Goal: Information Seeking & Learning: Learn about a topic

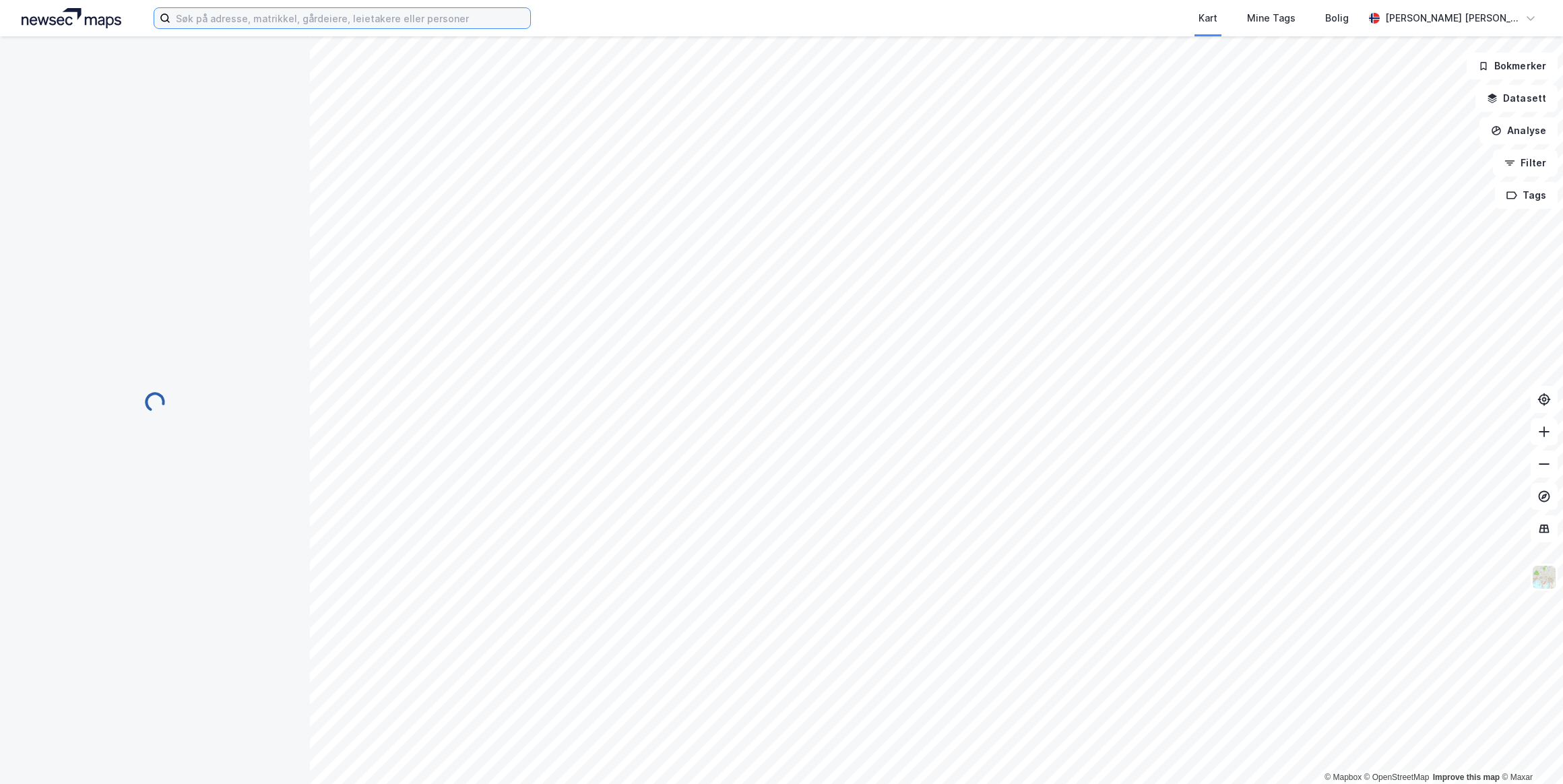
click at [232, 18] on input at bounding box center [350, 18] width 360 height 20
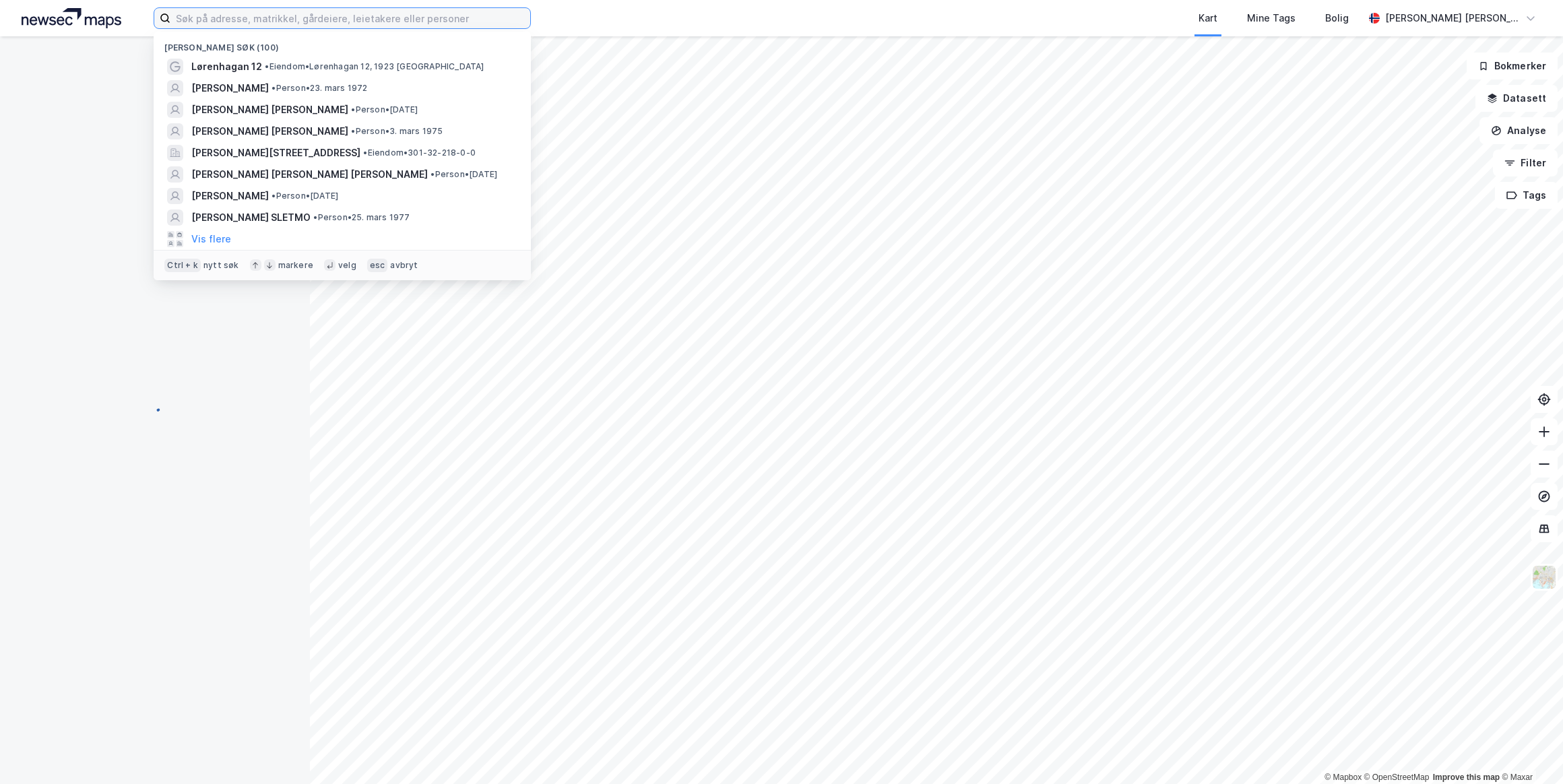
click at [398, 18] on input at bounding box center [350, 18] width 360 height 20
click at [256, 19] on input at bounding box center [350, 18] width 360 height 20
paste input "[PERSON_NAME]"
type input "[PERSON_NAME]"
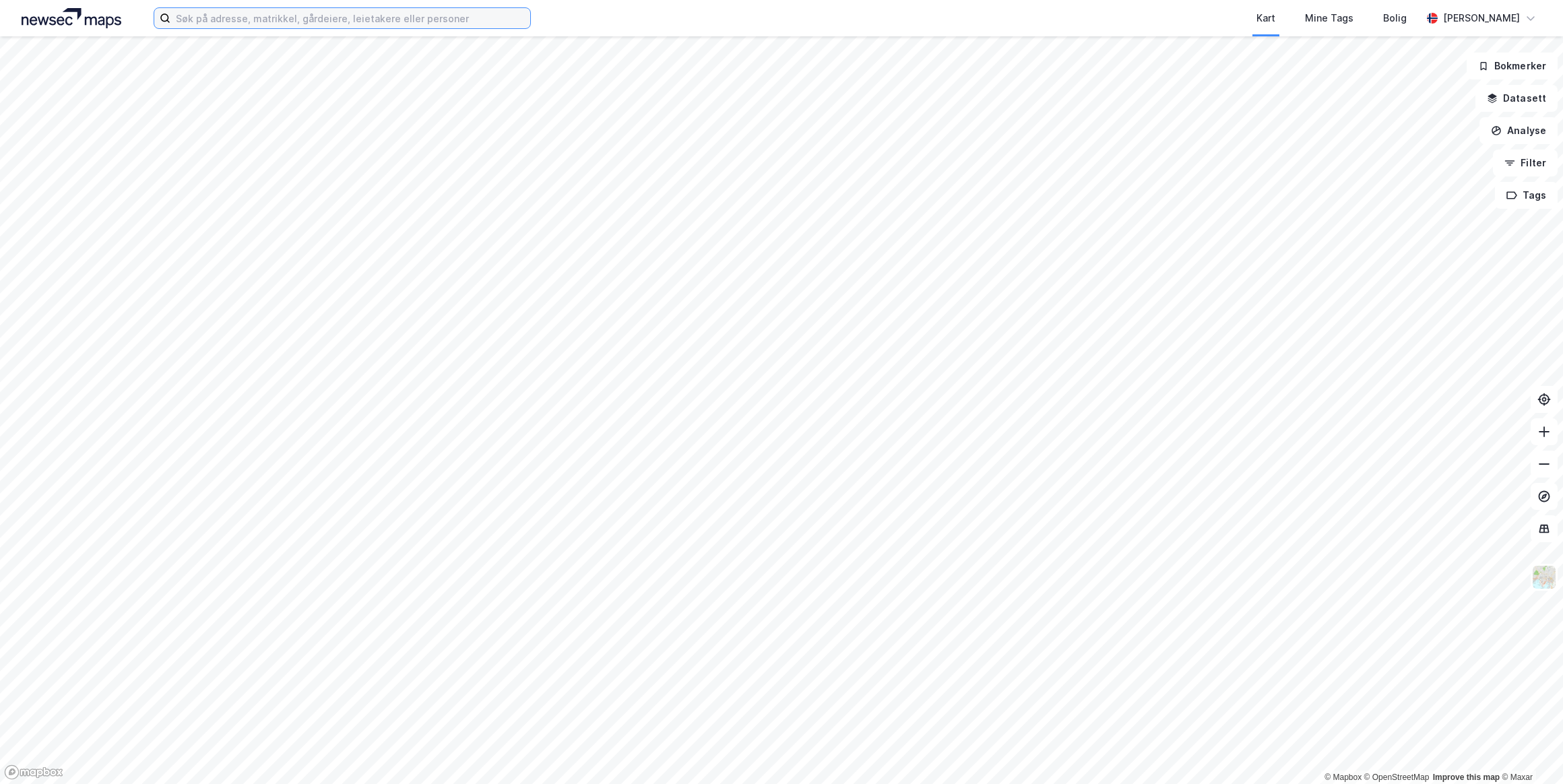
click at [234, 20] on input at bounding box center [350, 18] width 360 height 20
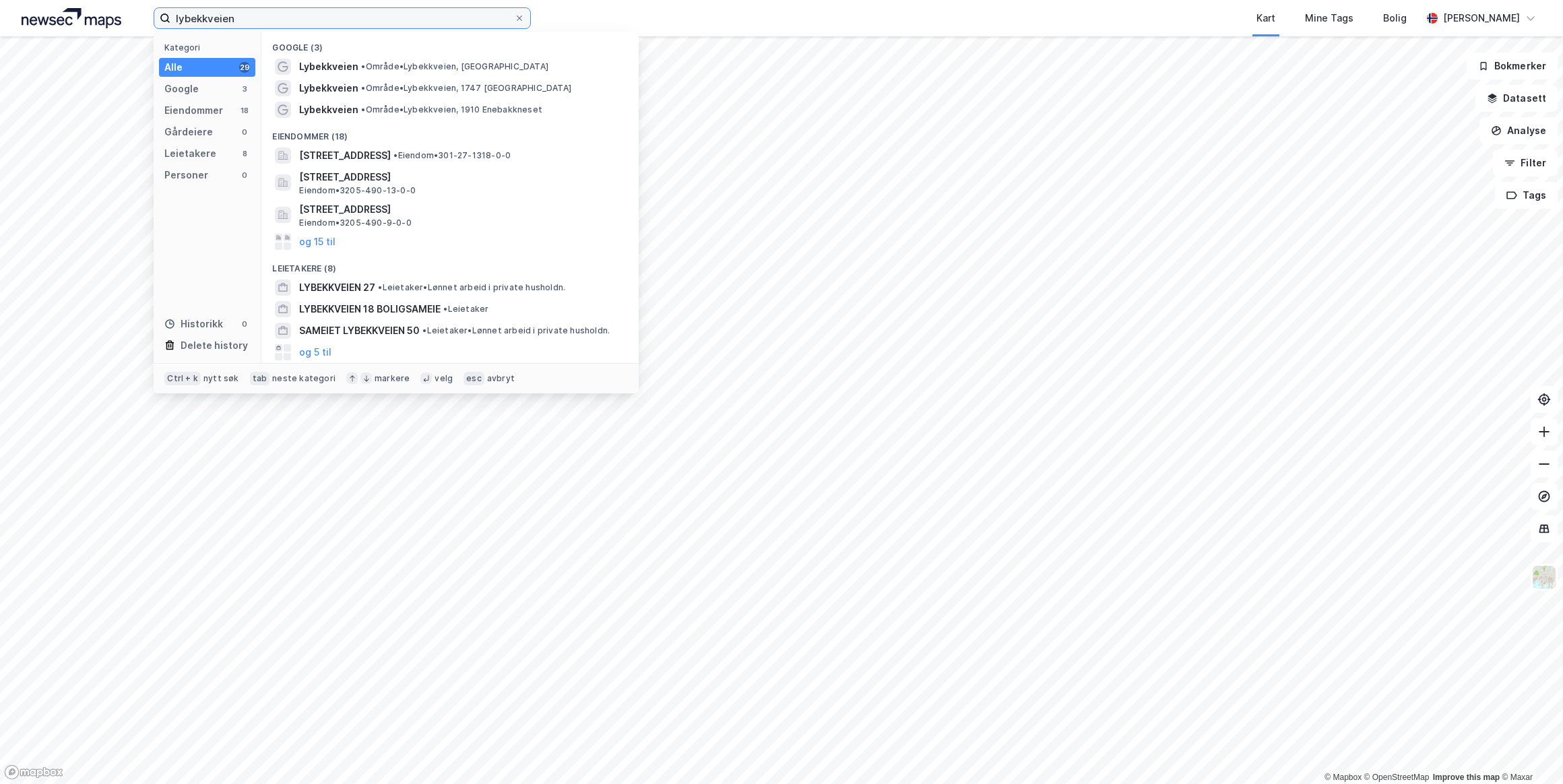
type input "lybekkveien"
click at [346, 282] on span "LYBEKKVEIEN 27" at bounding box center [337, 287] width 76 height 16
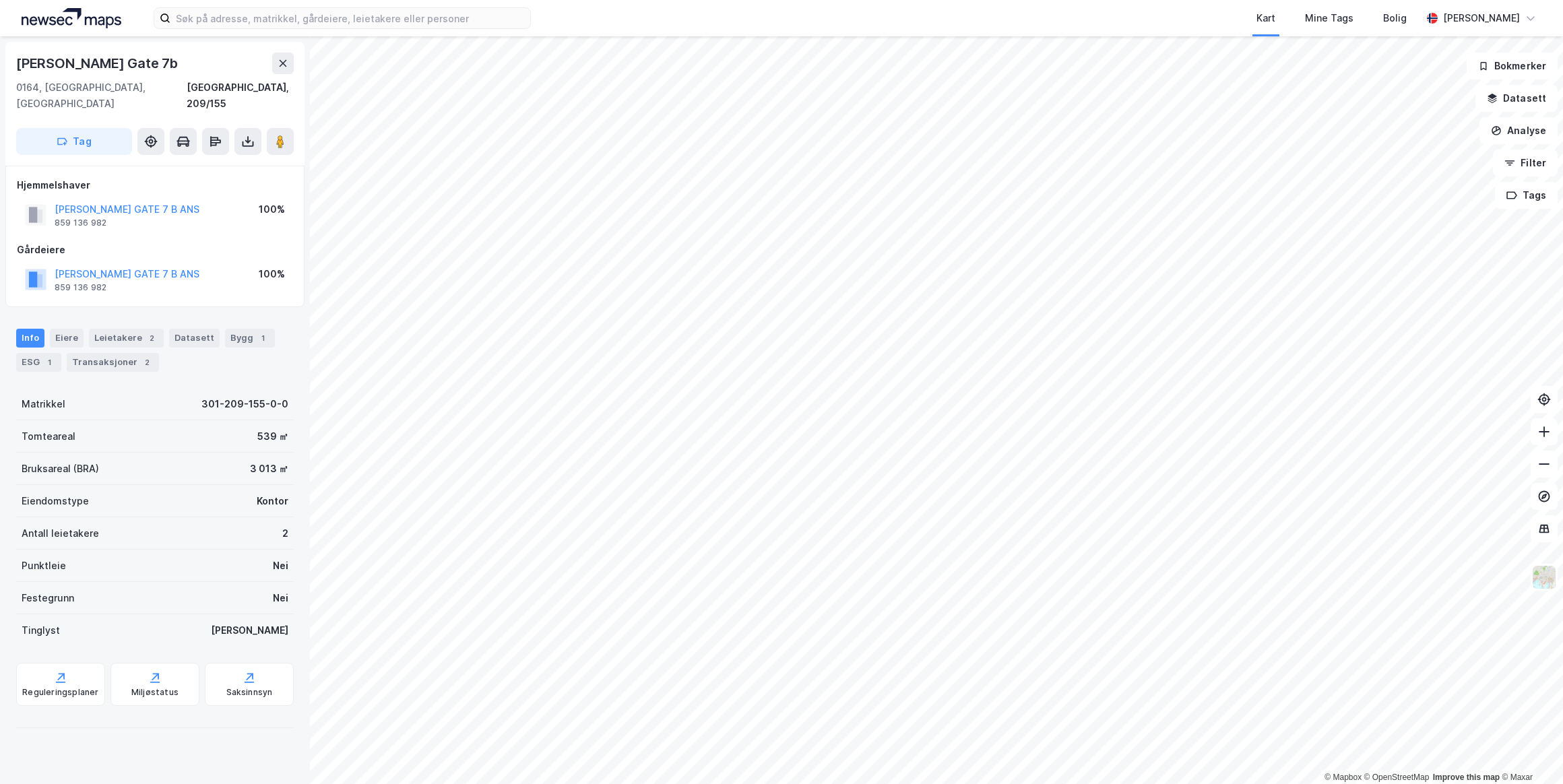
click at [234, 687] on div "Saksinnsyn" at bounding box center [249, 693] width 46 height 11
click at [243, 671] on icon at bounding box center [249, 677] width 13 height 13
click at [246, 687] on div "Saksinnsyn" at bounding box center [249, 693] width 46 height 11
click at [282, 67] on icon at bounding box center [283, 64] width 11 height 11
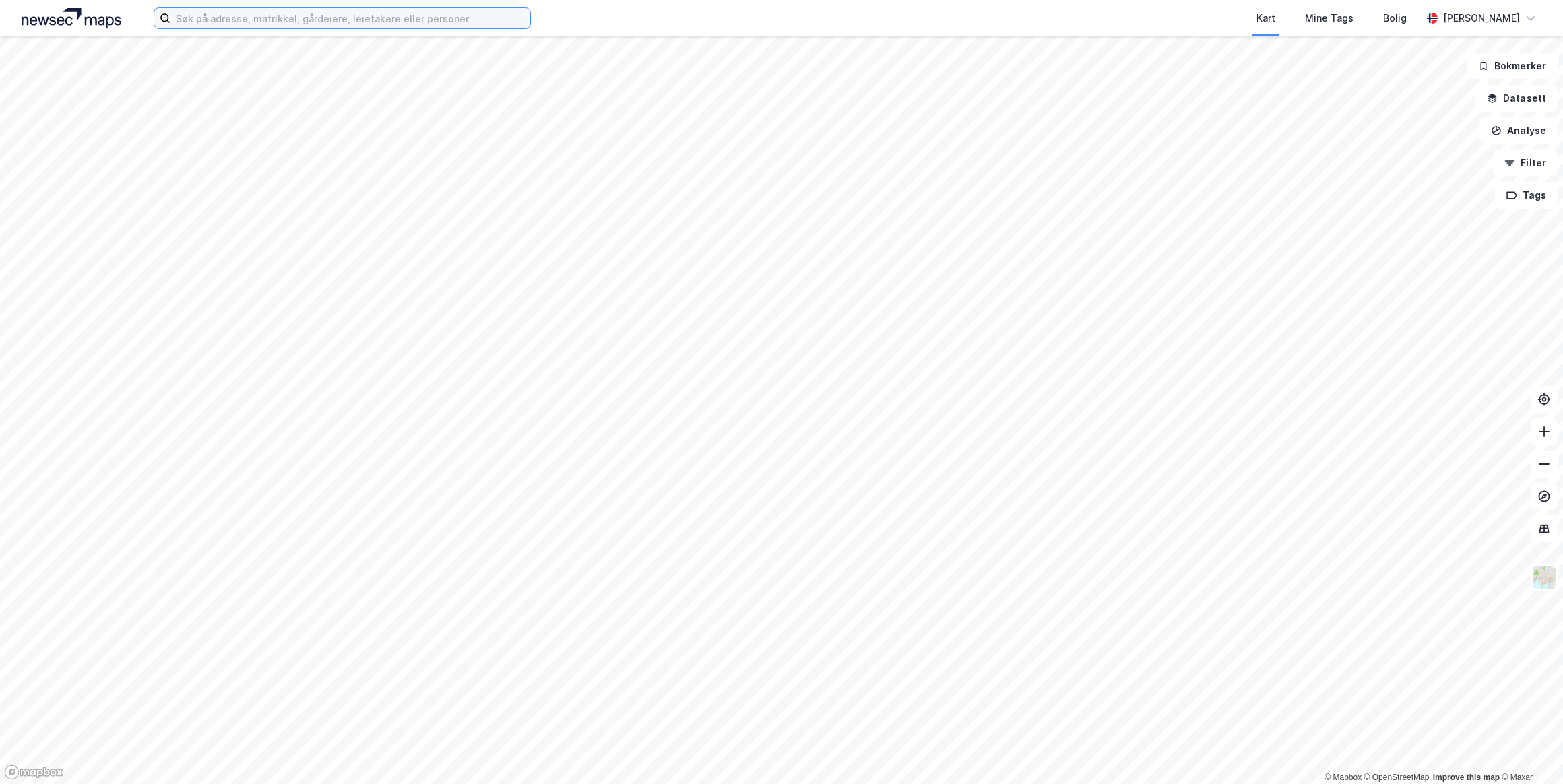
click at [253, 19] on input at bounding box center [350, 18] width 360 height 20
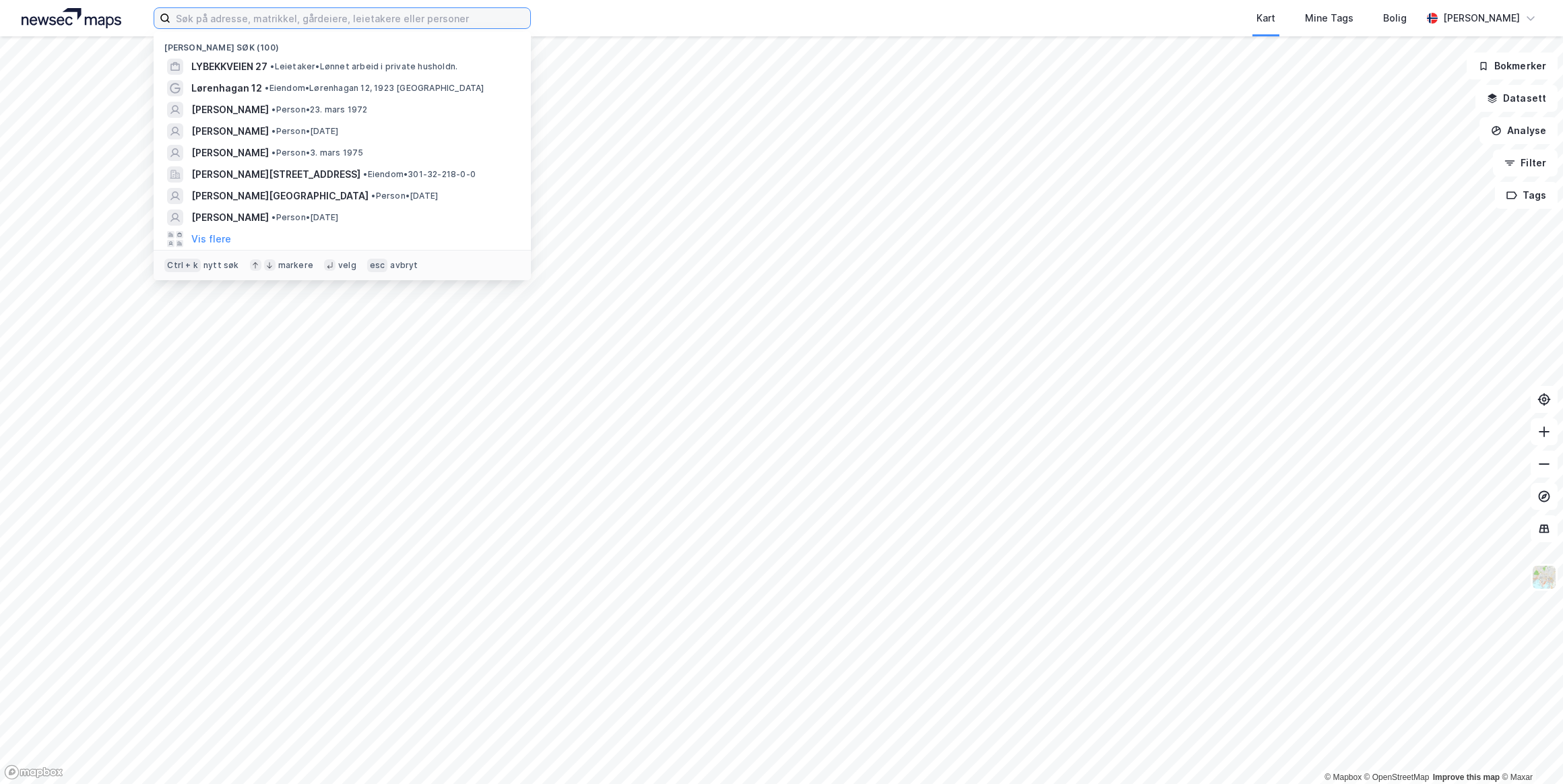
paste input "[PERSON_NAME]"
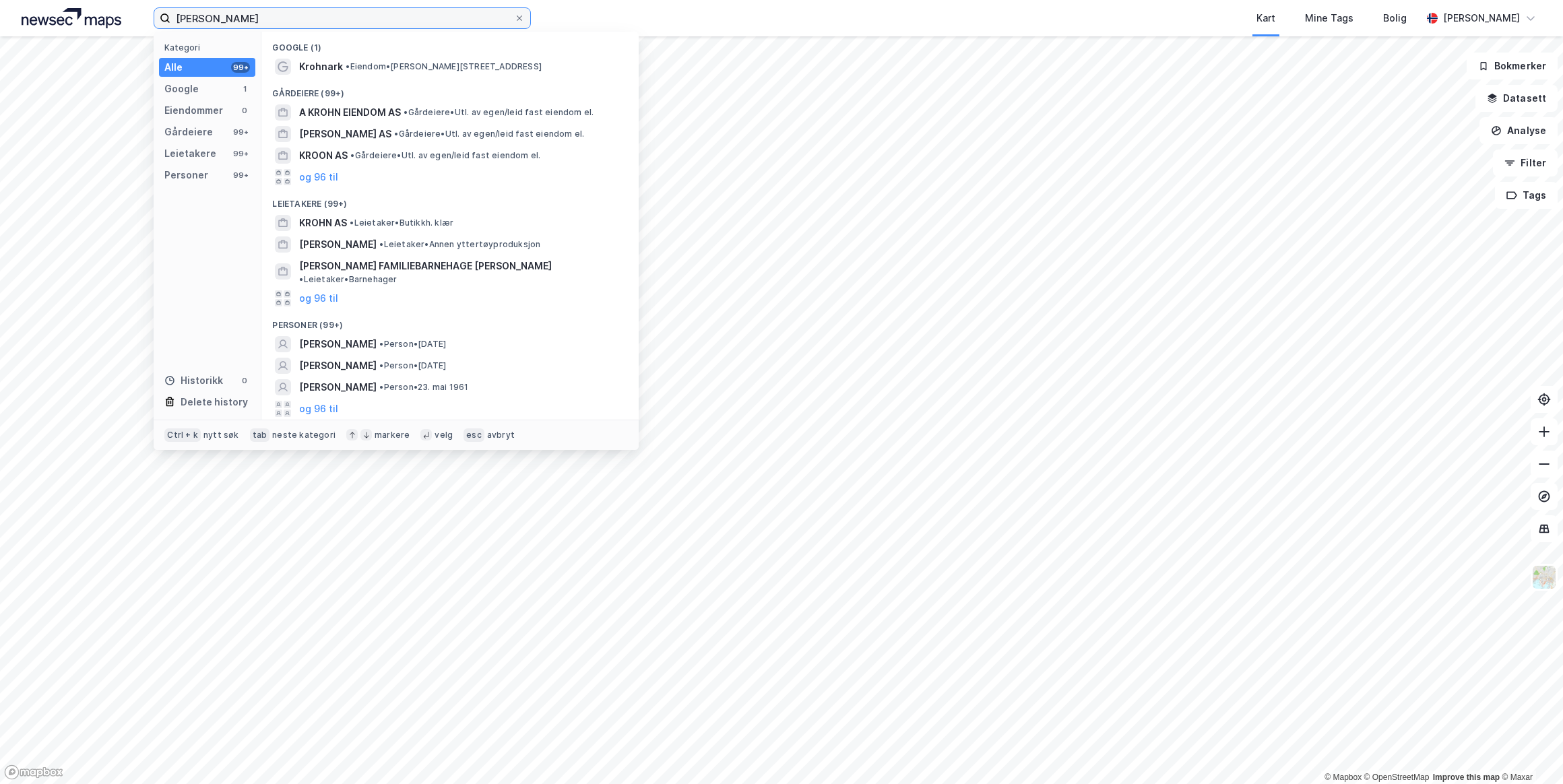
type input "[PERSON_NAME]"
click at [375, 336] on span "[PERSON_NAME]" at bounding box center [338, 344] width 77 height 16
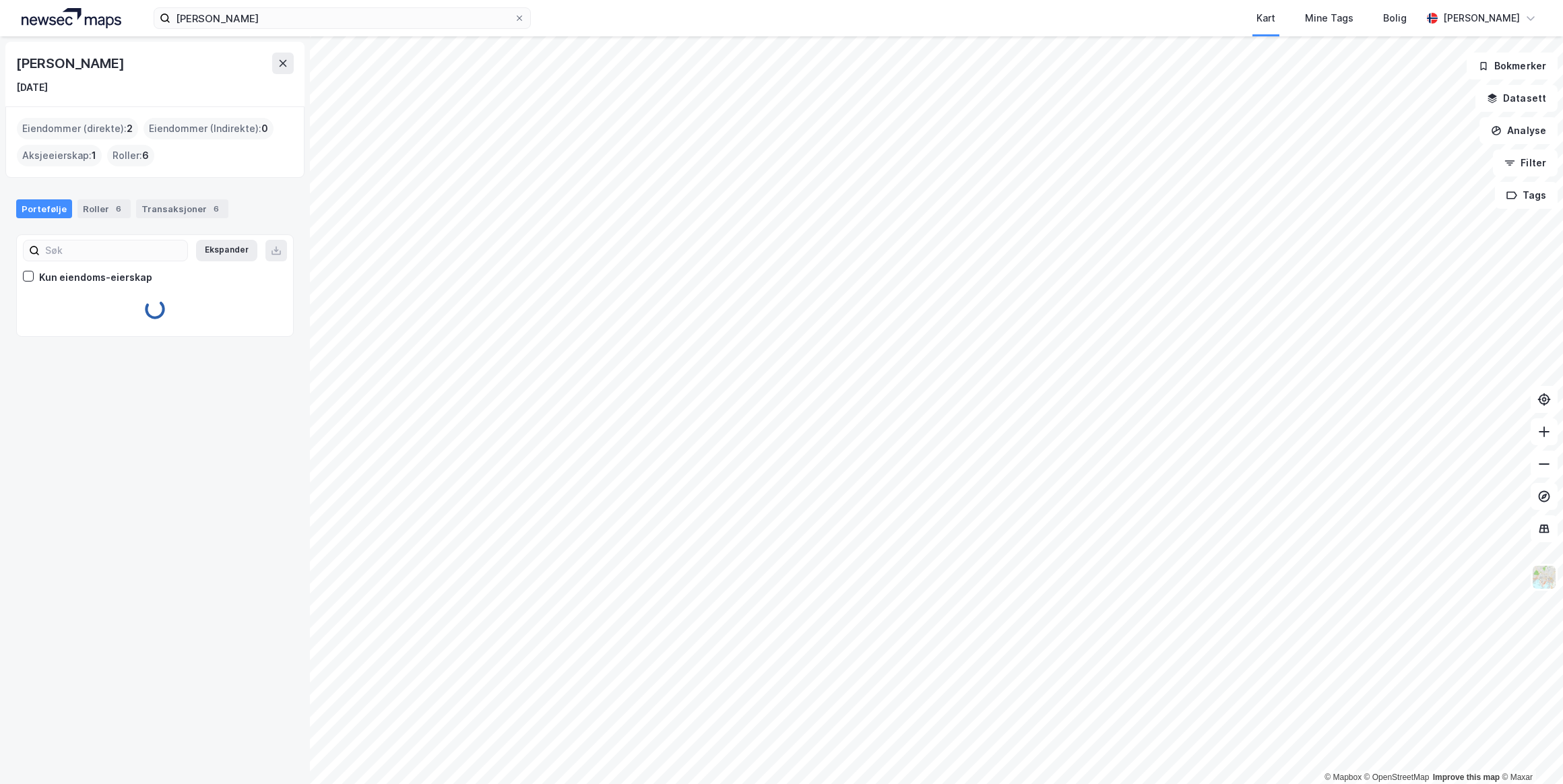
click at [167, 209] on div "Transaksjoner 6" at bounding box center [182, 208] width 92 height 19
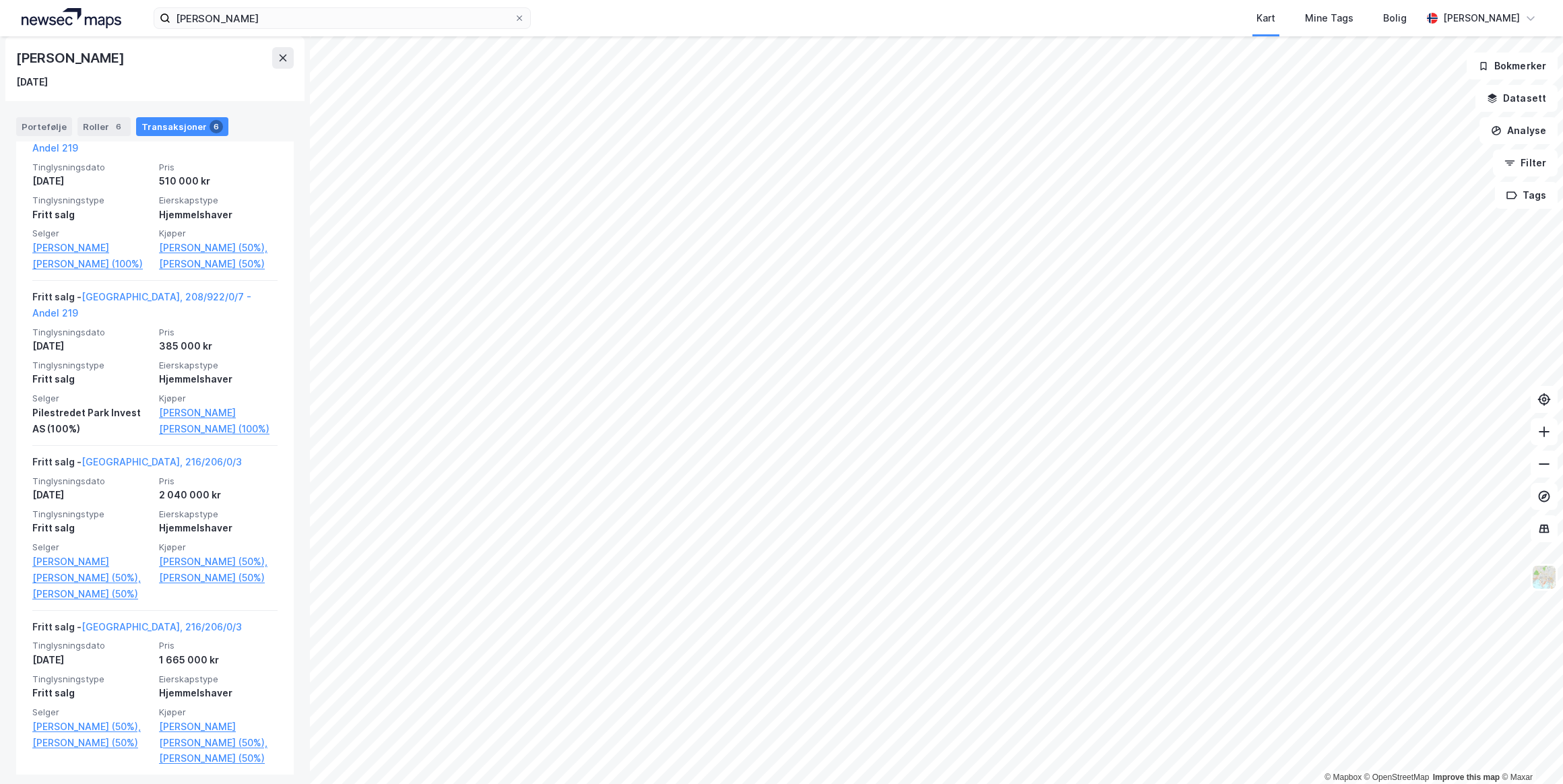
scroll to position [669, 0]
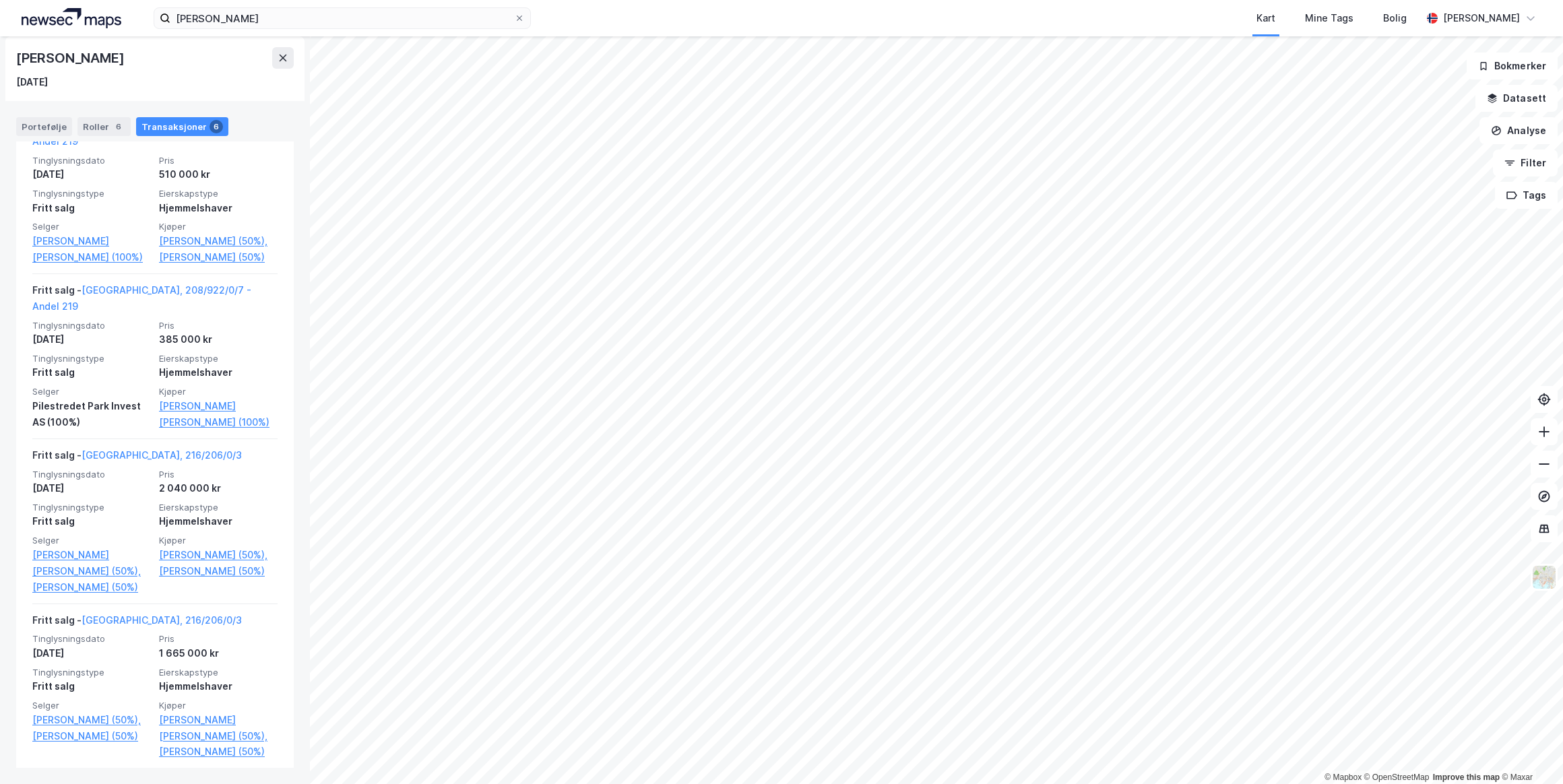
click at [131, 618] on link "[GEOGRAPHIC_DATA], 216/206/0/3" at bounding box center [162, 619] width 160 height 12
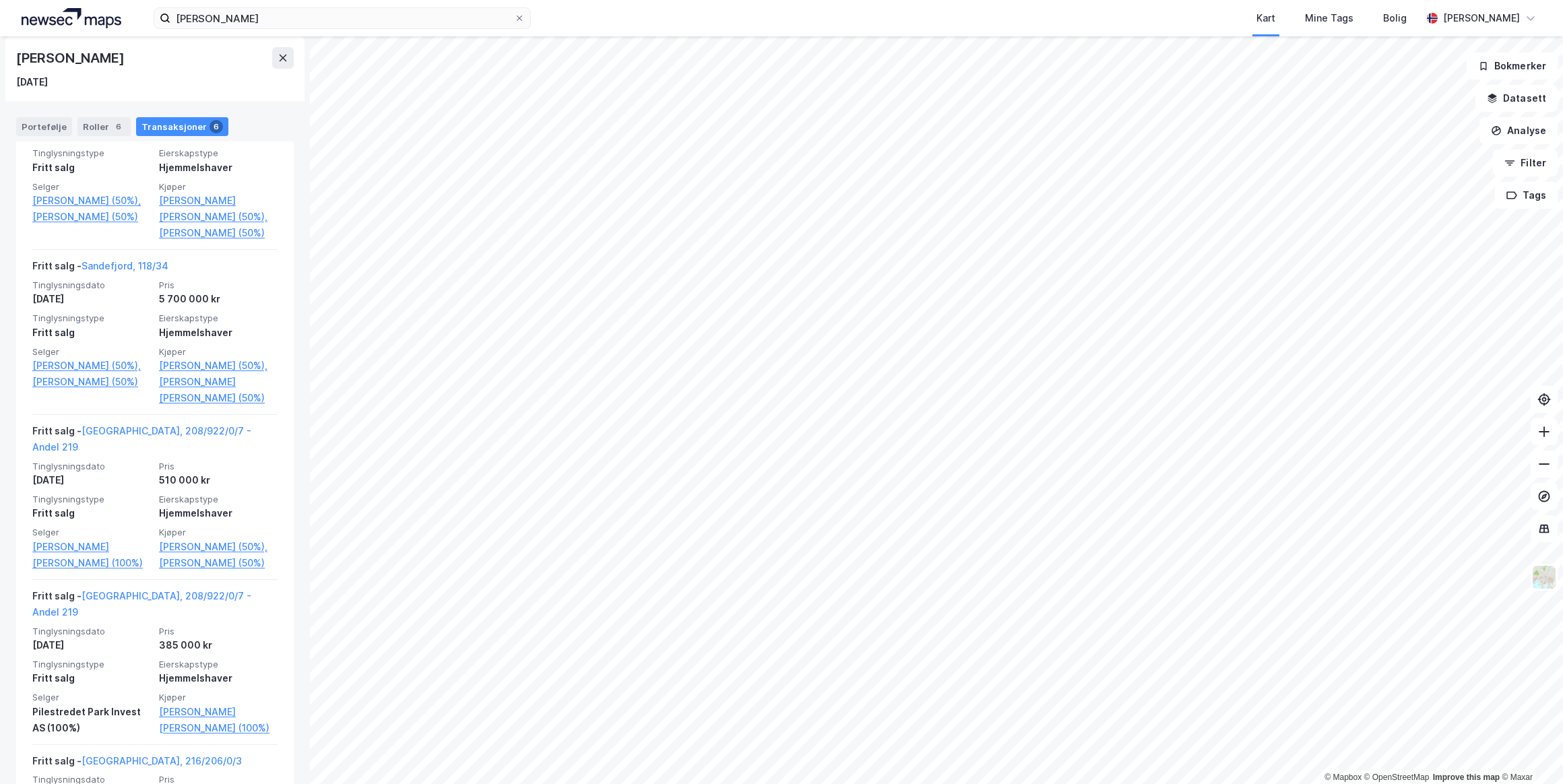
scroll to position [302, 0]
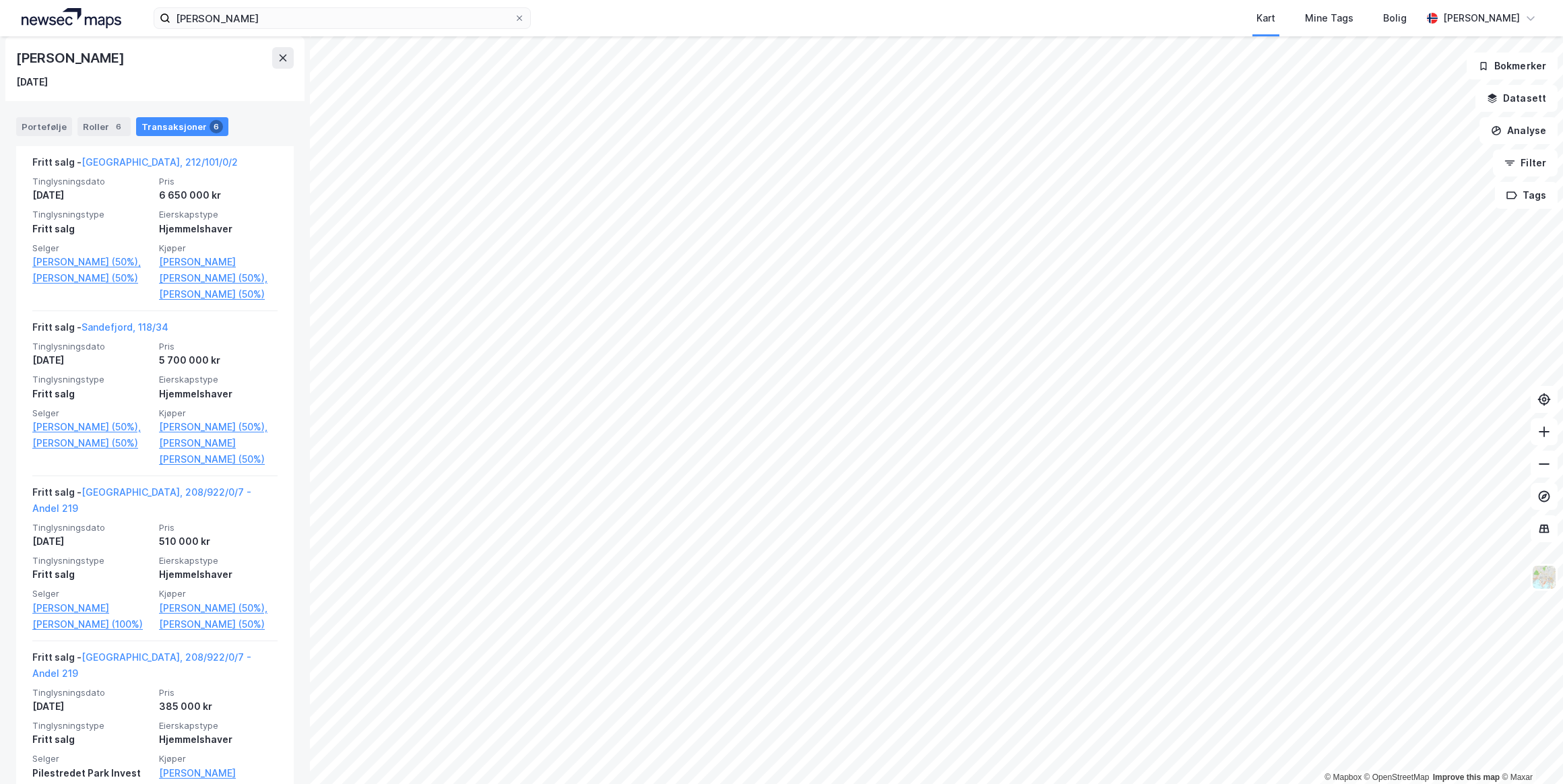
click at [129, 160] on link "[GEOGRAPHIC_DATA], 212/101/0/2" at bounding box center [160, 162] width 156 height 12
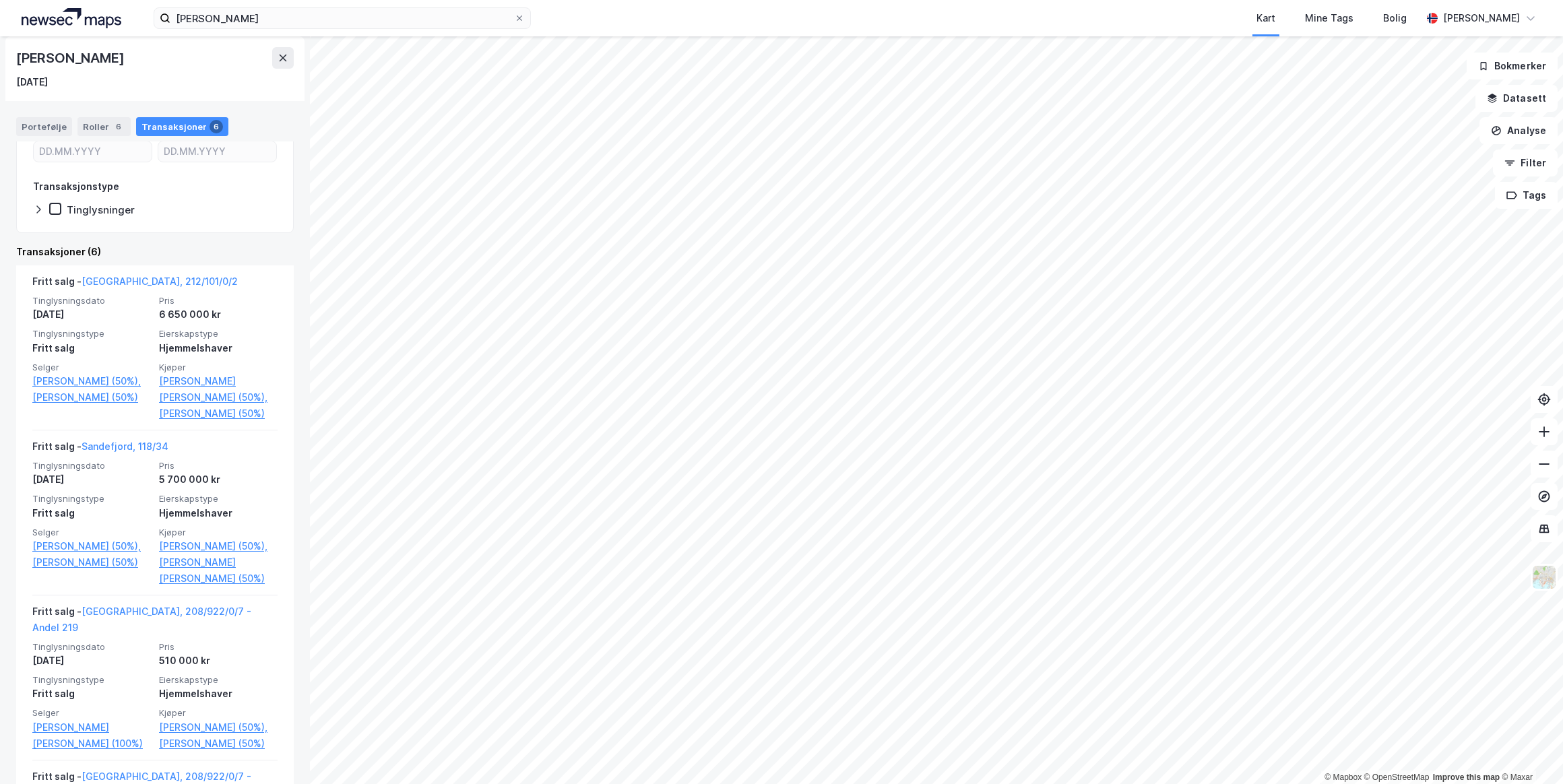
scroll to position [245, 0]
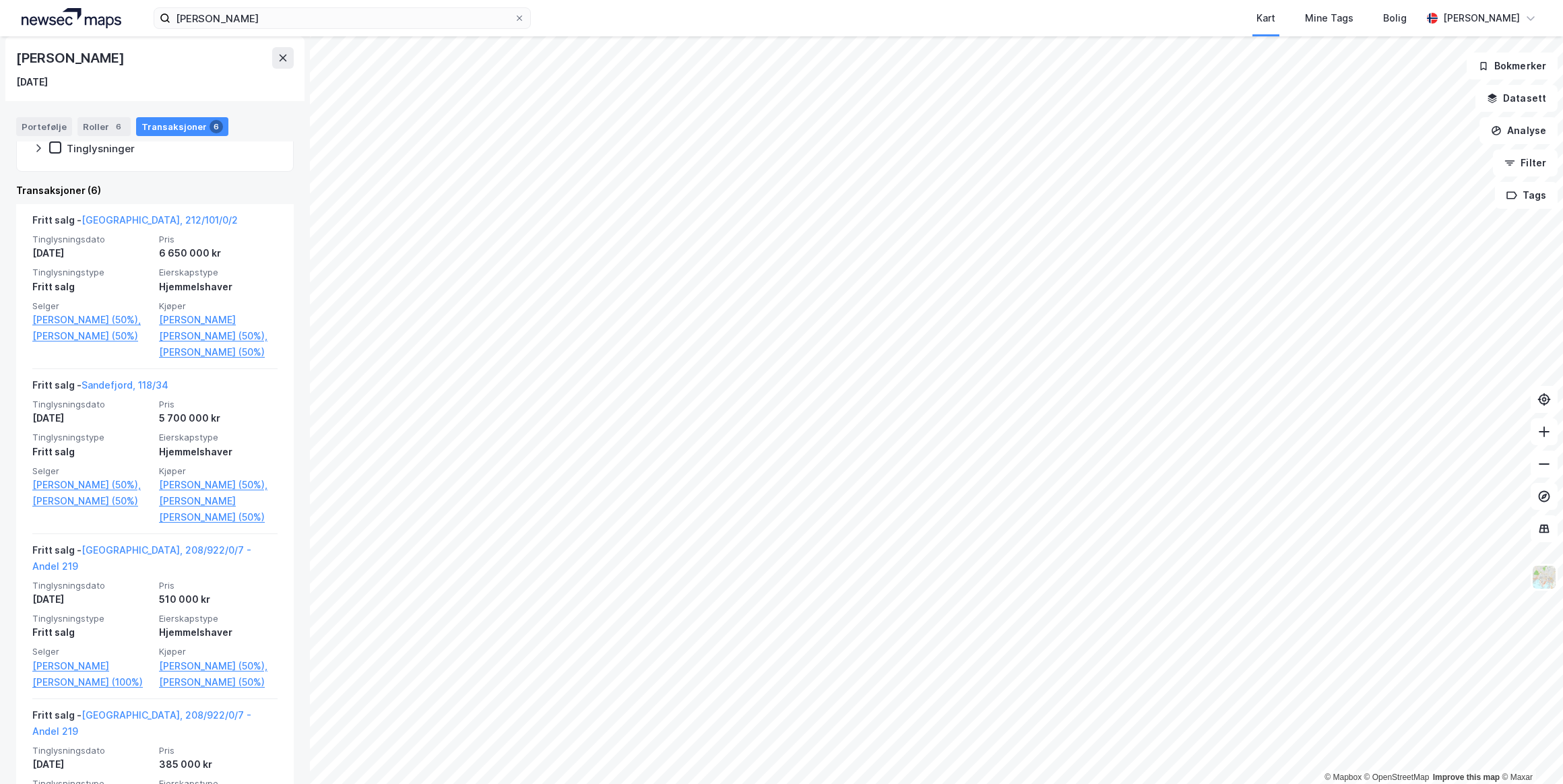
click at [125, 221] on link "[GEOGRAPHIC_DATA], 212/101/0/2" at bounding box center [160, 220] width 156 height 12
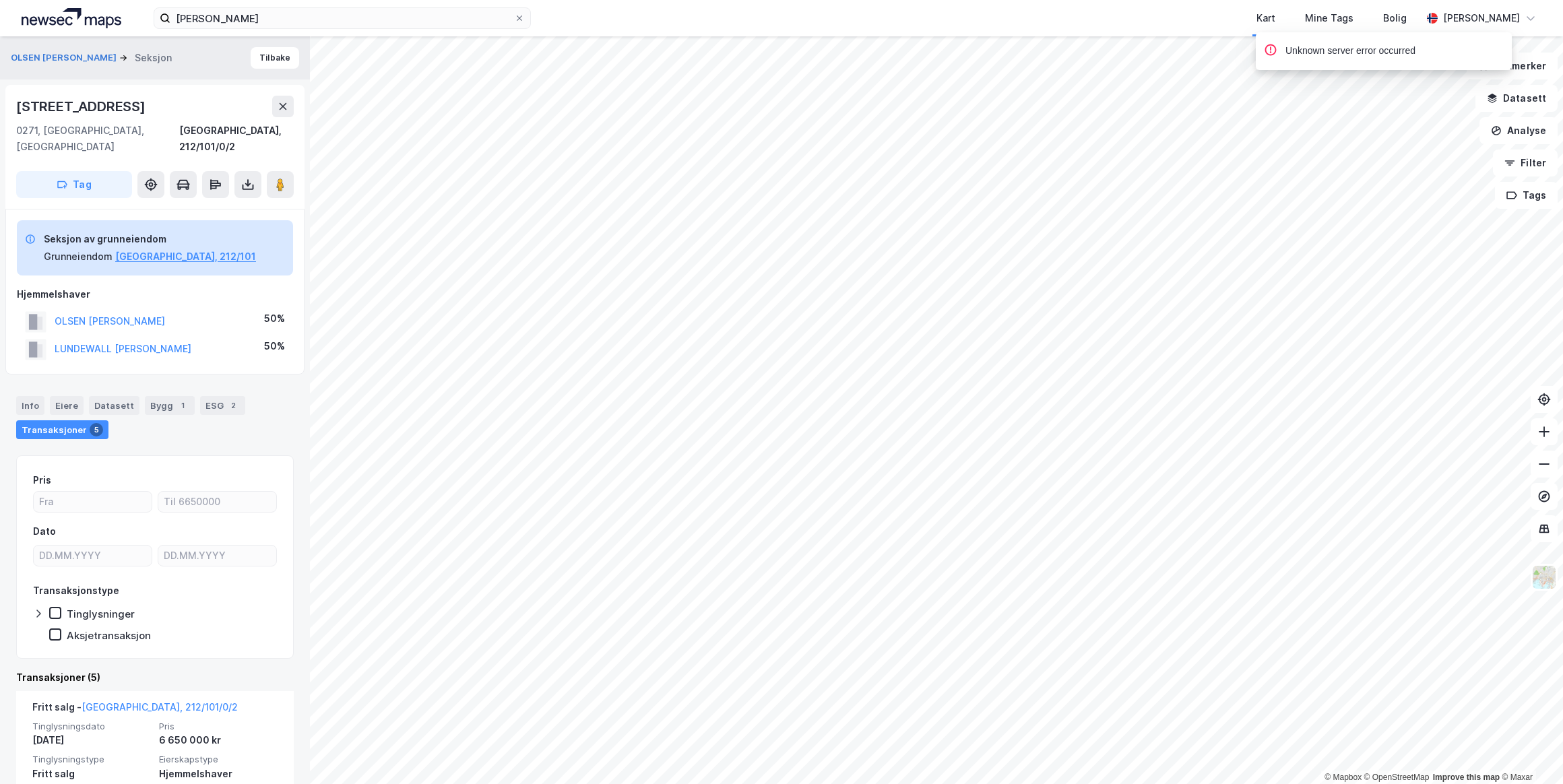
click at [0, 0] on button "LUNDEWALL [PERSON_NAME]" at bounding box center [0, 0] width 0 height 0
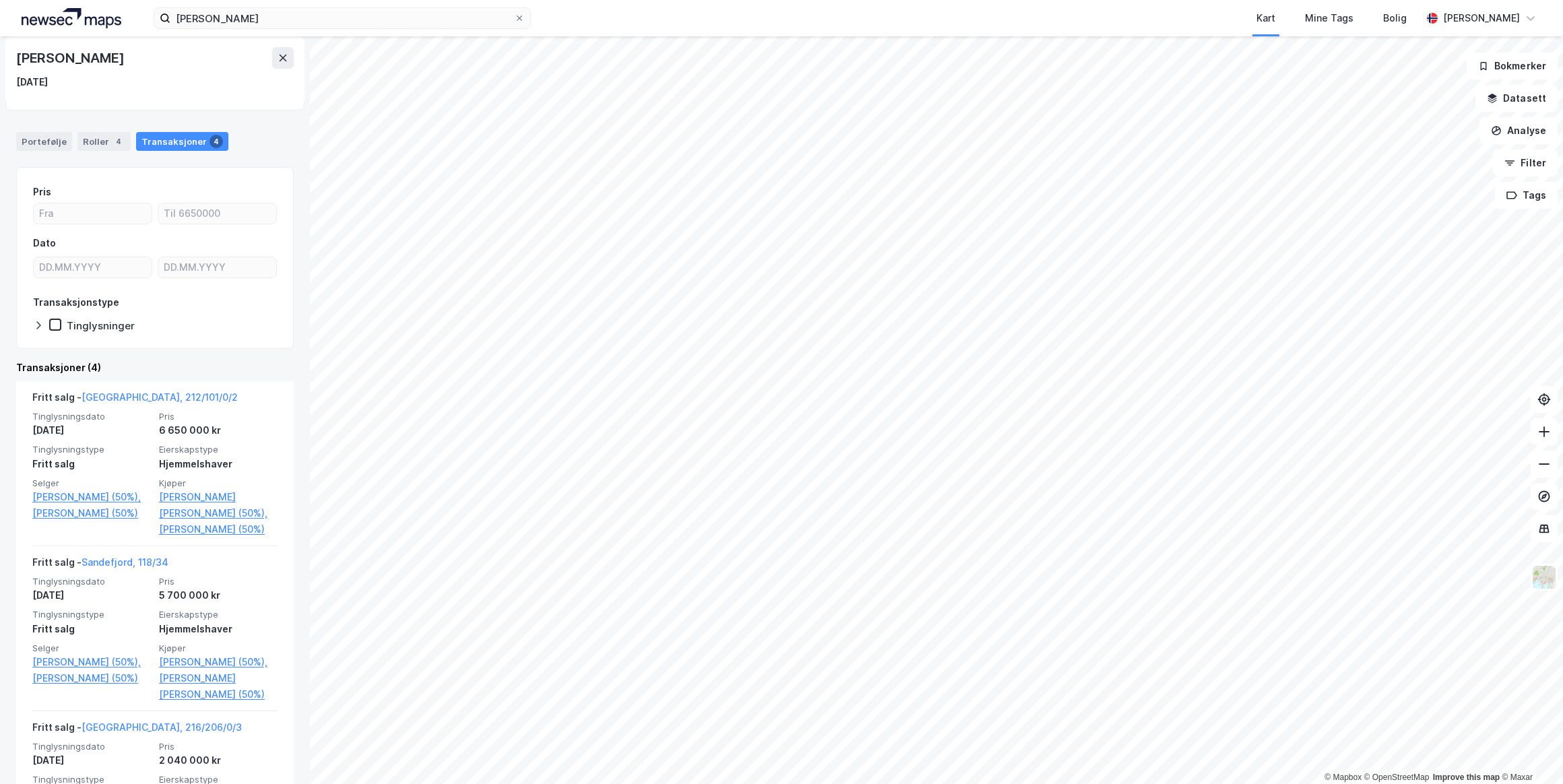
scroll to position [122, 0]
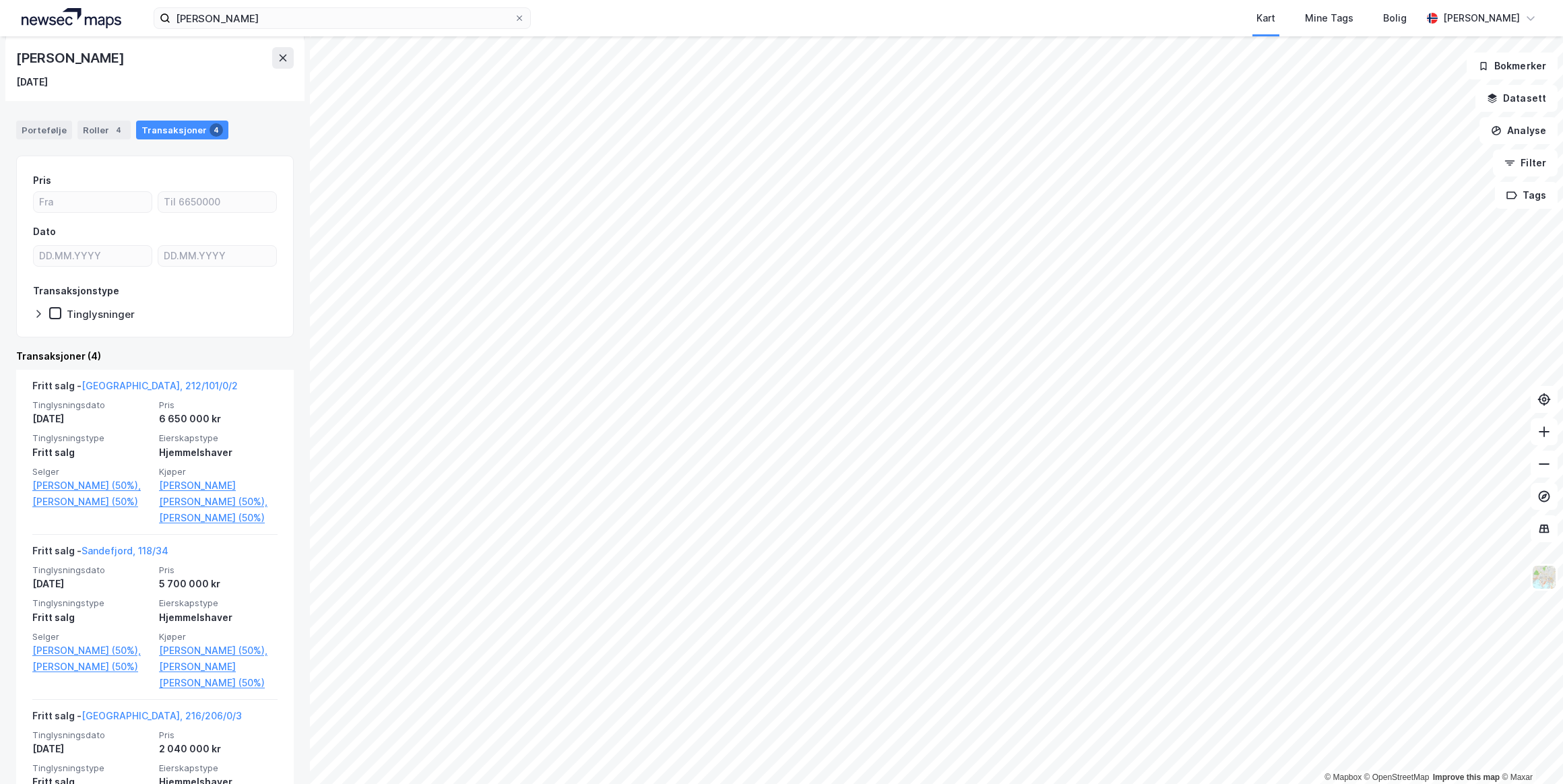
click at [111, 552] on link "Sandefjord, 118/34" at bounding box center [125, 550] width 87 height 12
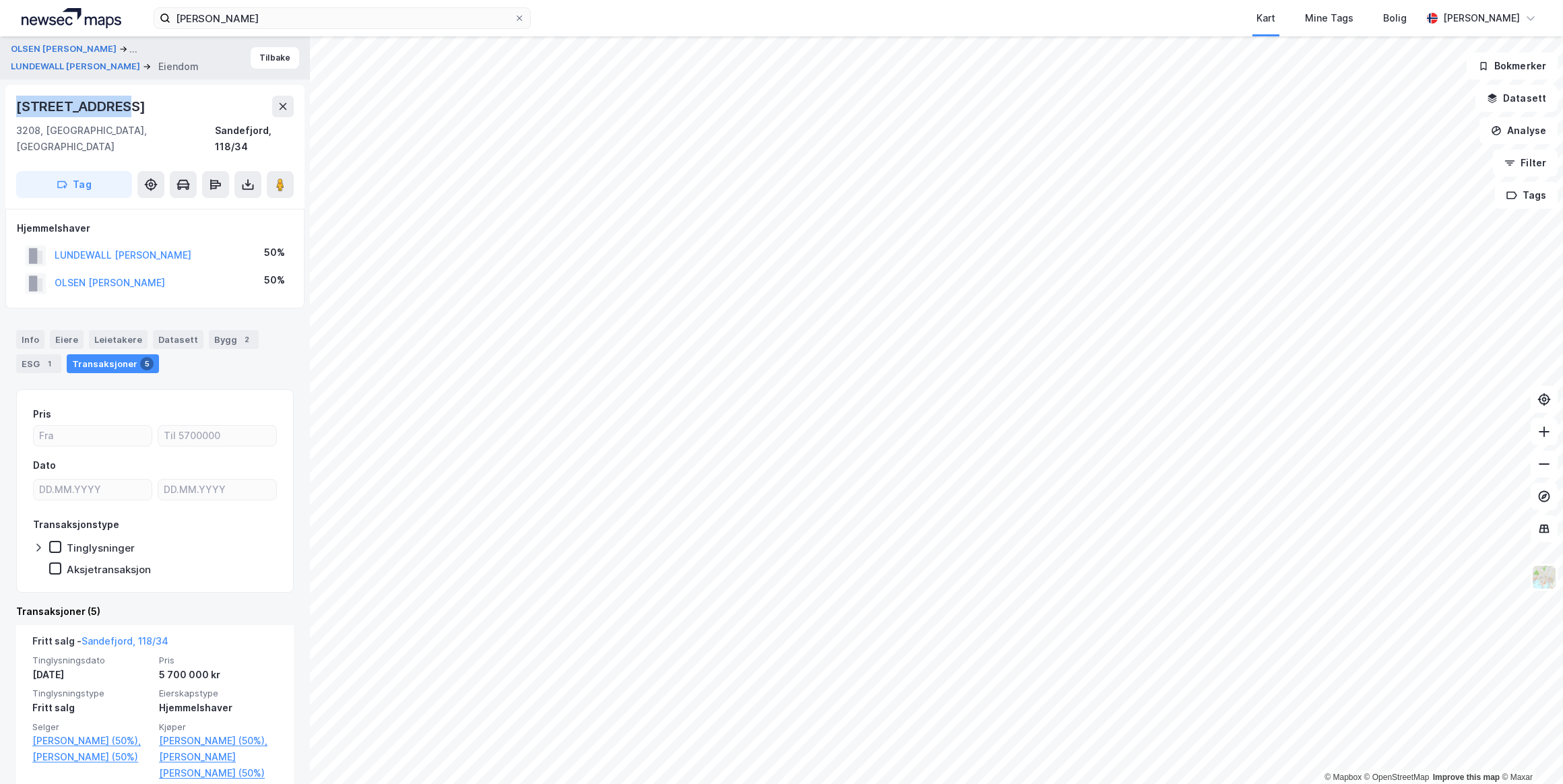
drag, startPoint x: 116, startPoint y: 105, endPoint x: 14, endPoint y: 111, distance: 102.2
click at [14, 111] on div "[STREET_ADDRESS]" at bounding box center [155, 147] width 299 height 124
drag, startPoint x: 14, startPoint y: 111, endPoint x: 75, endPoint y: 105, distance: 61.3
copy div "[STREET_ADDRESS]"
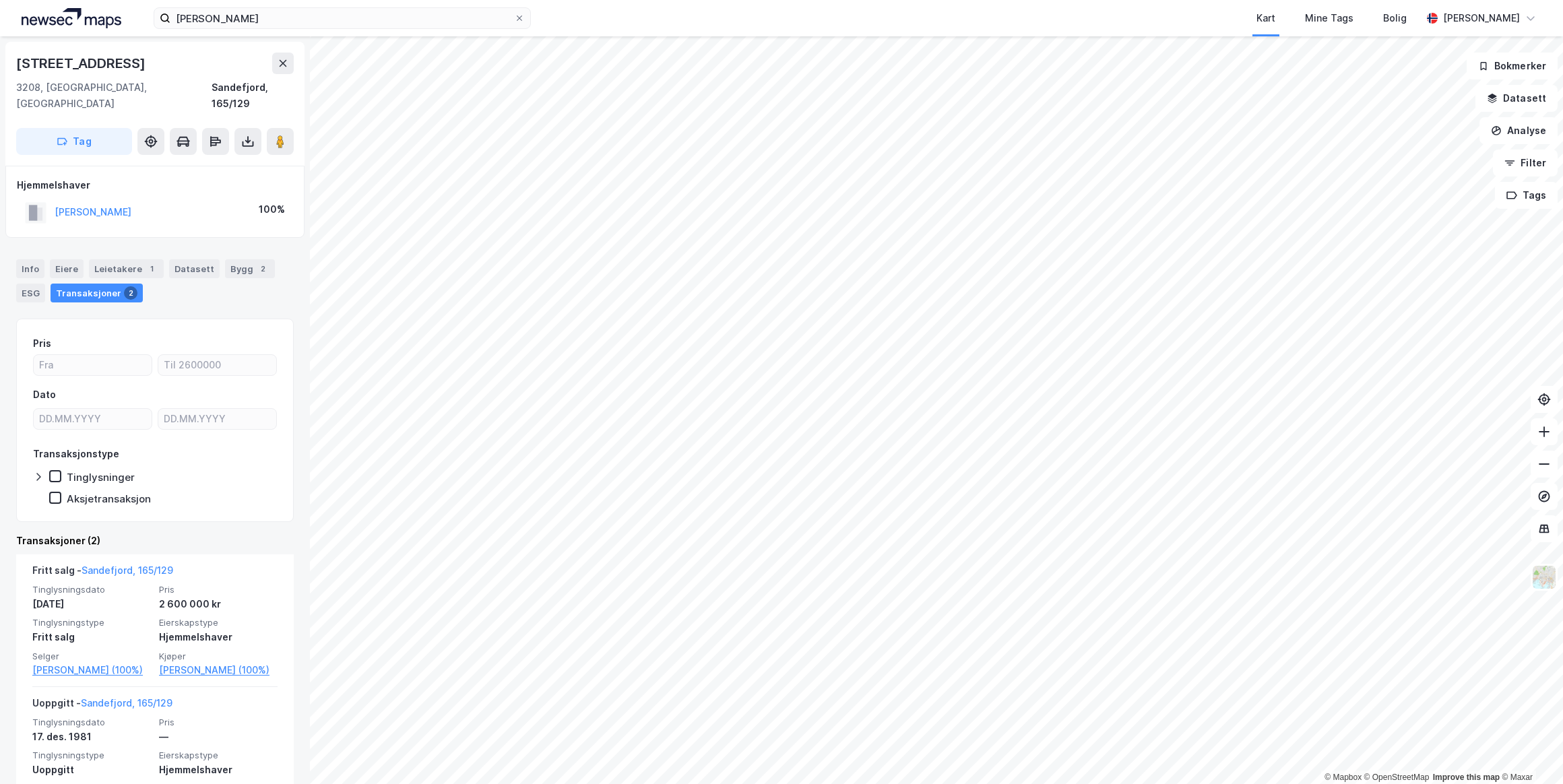
click at [187, 662] on link "[PERSON_NAME] (100%)" at bounding box center [218, 670] width 118 height 16
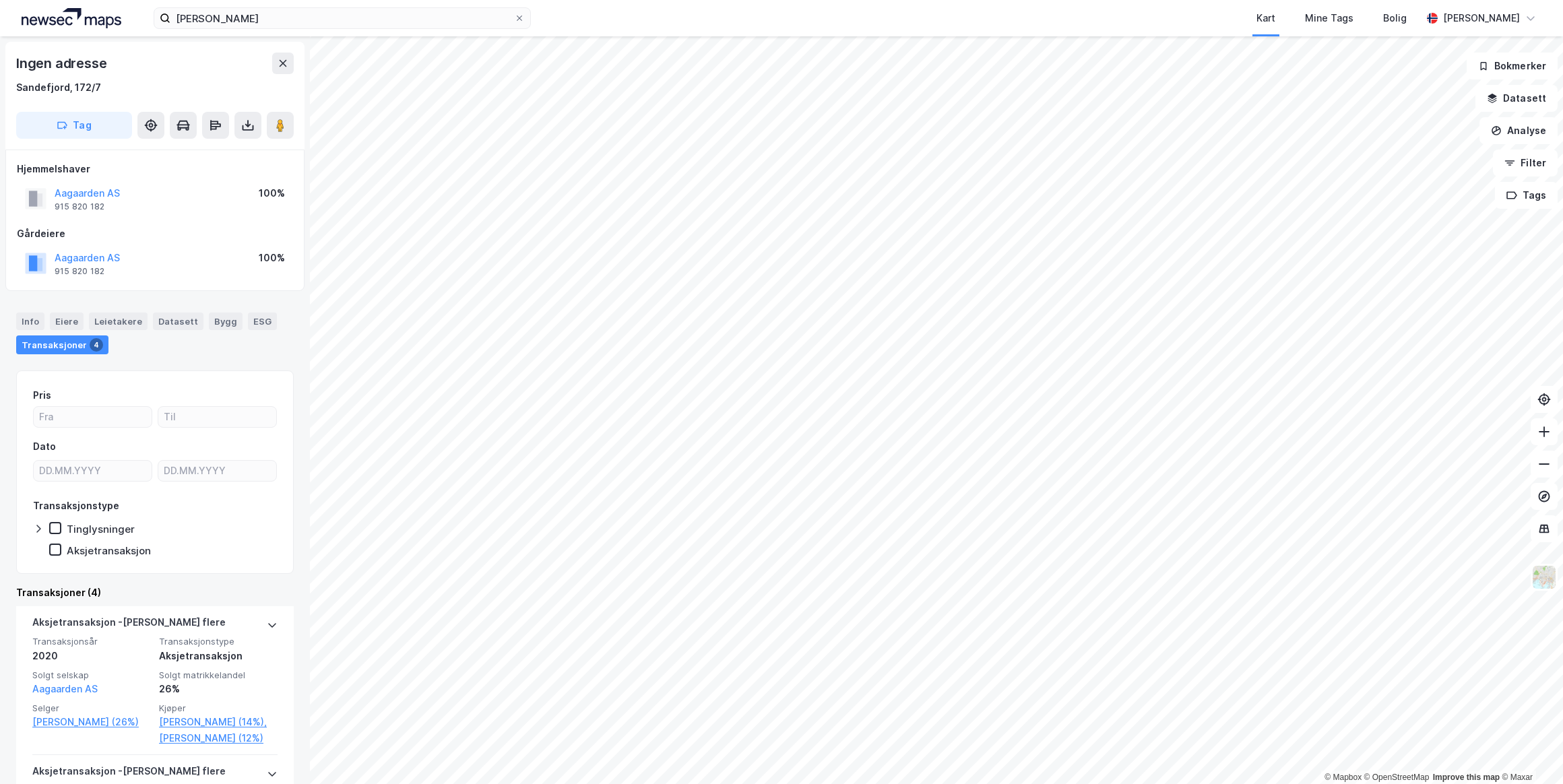
click at [0, 0] on button "Aagaarden AS" at bounding box center [0, 0] width 0 height 0
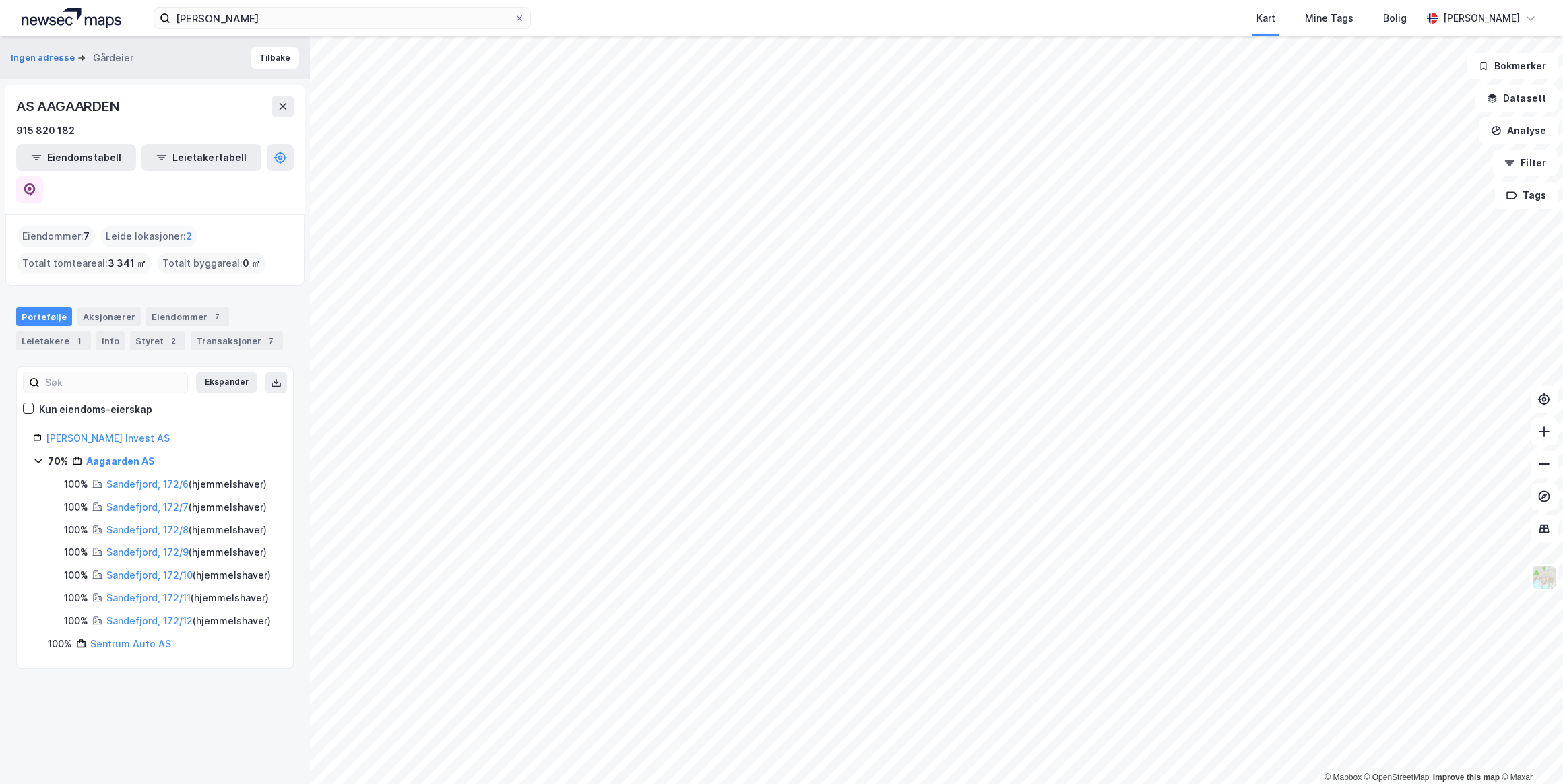
click at [155, 331] on div "Styret 2" at bounding box center [158, 340] width 55 height 19
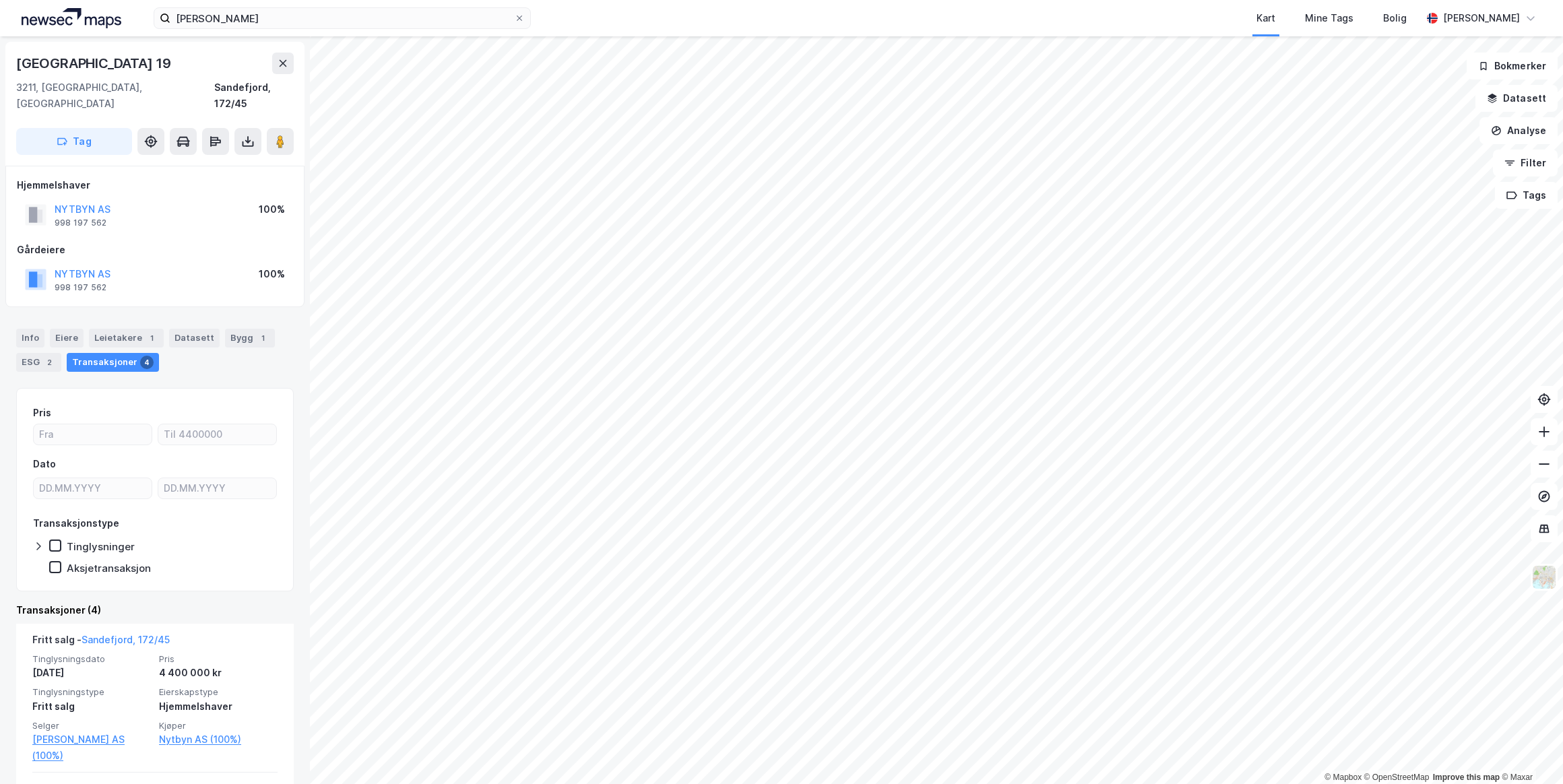
click at [0, 0] on button "NYTBYN AS" at bounding box center [0, 0] width 0 height 0
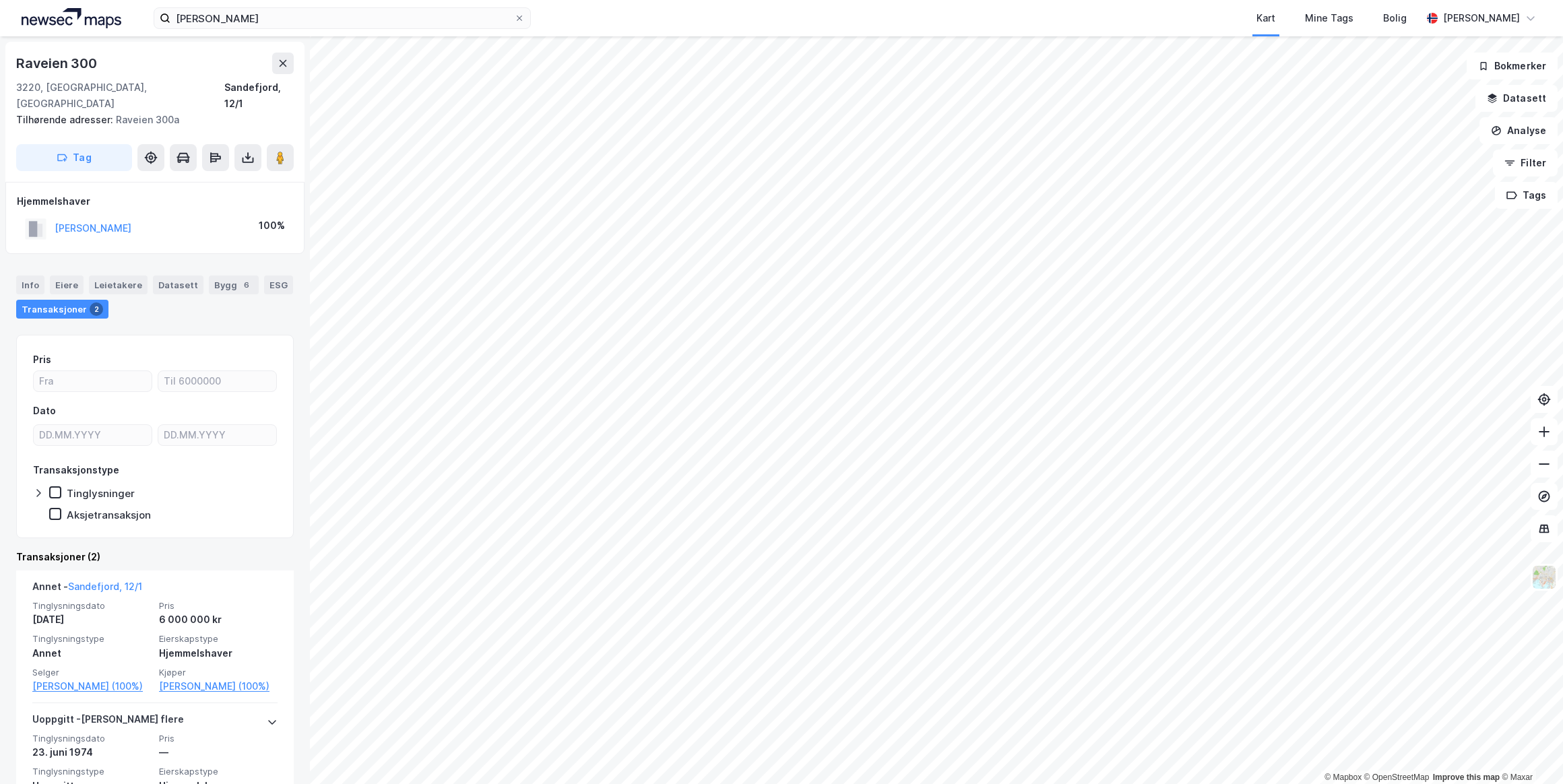
click at [169, 678] on link "[PERSON_NAME] (100%)" at bounding box center [218, 686] width 118 height 16
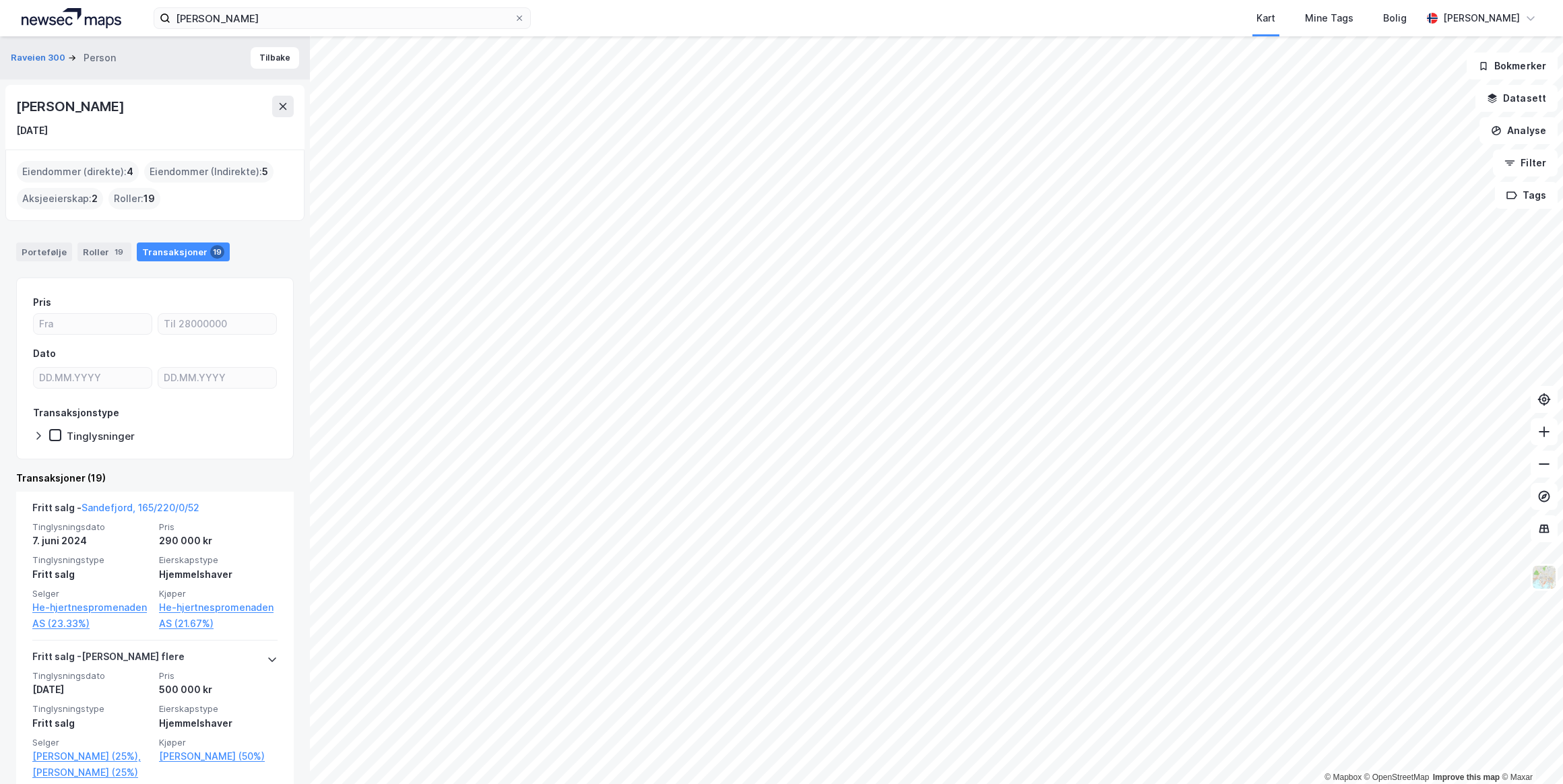
scroll to position [122, 0]
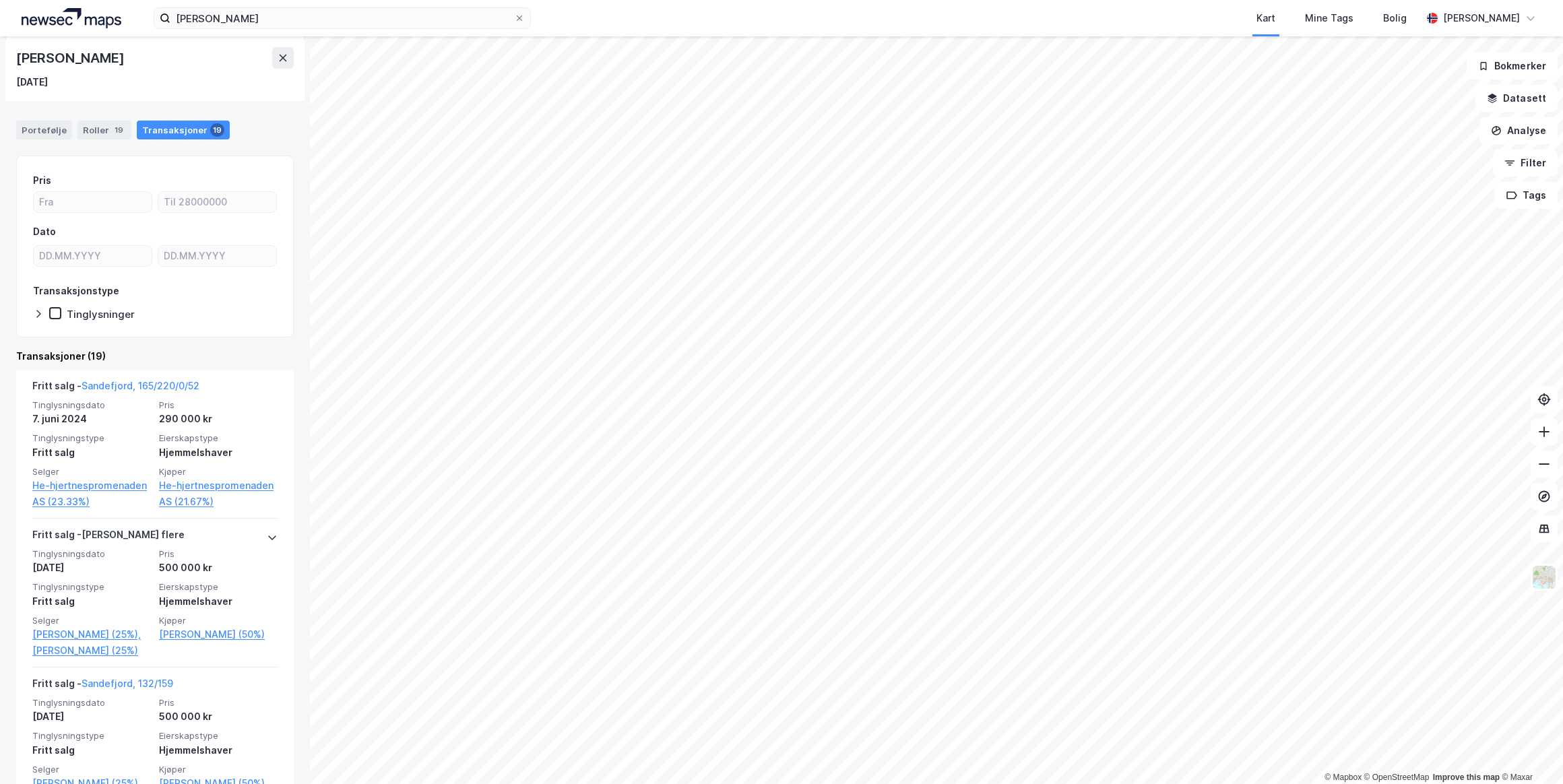
click at [134, 384] on link "Sandefjord, 165/220/0/52" at bounding box center [140, 385] width 118 height 12
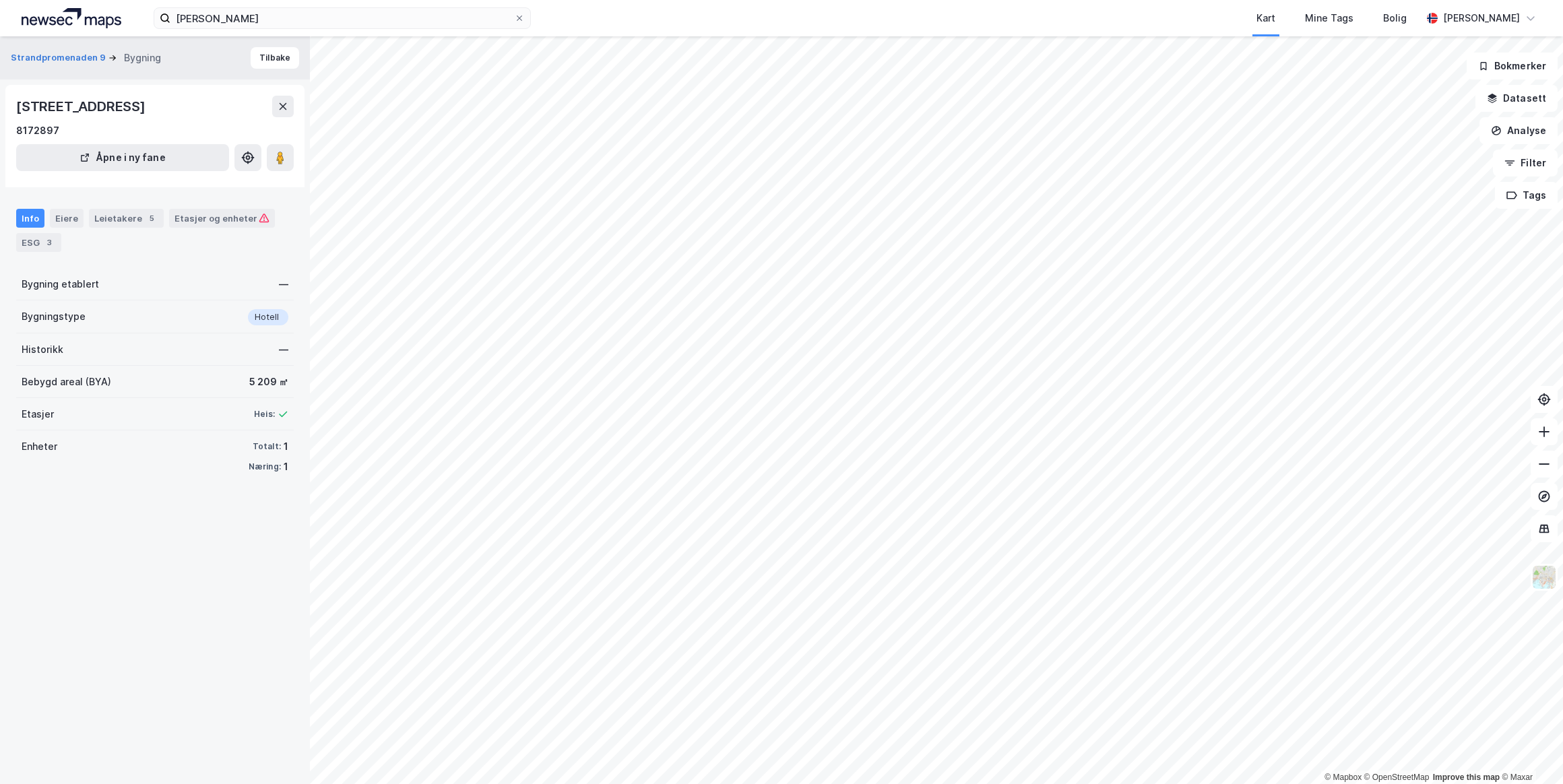
click at [71, 221] on div "Eiere" at bounding box center [66, 218] width 34 height 19
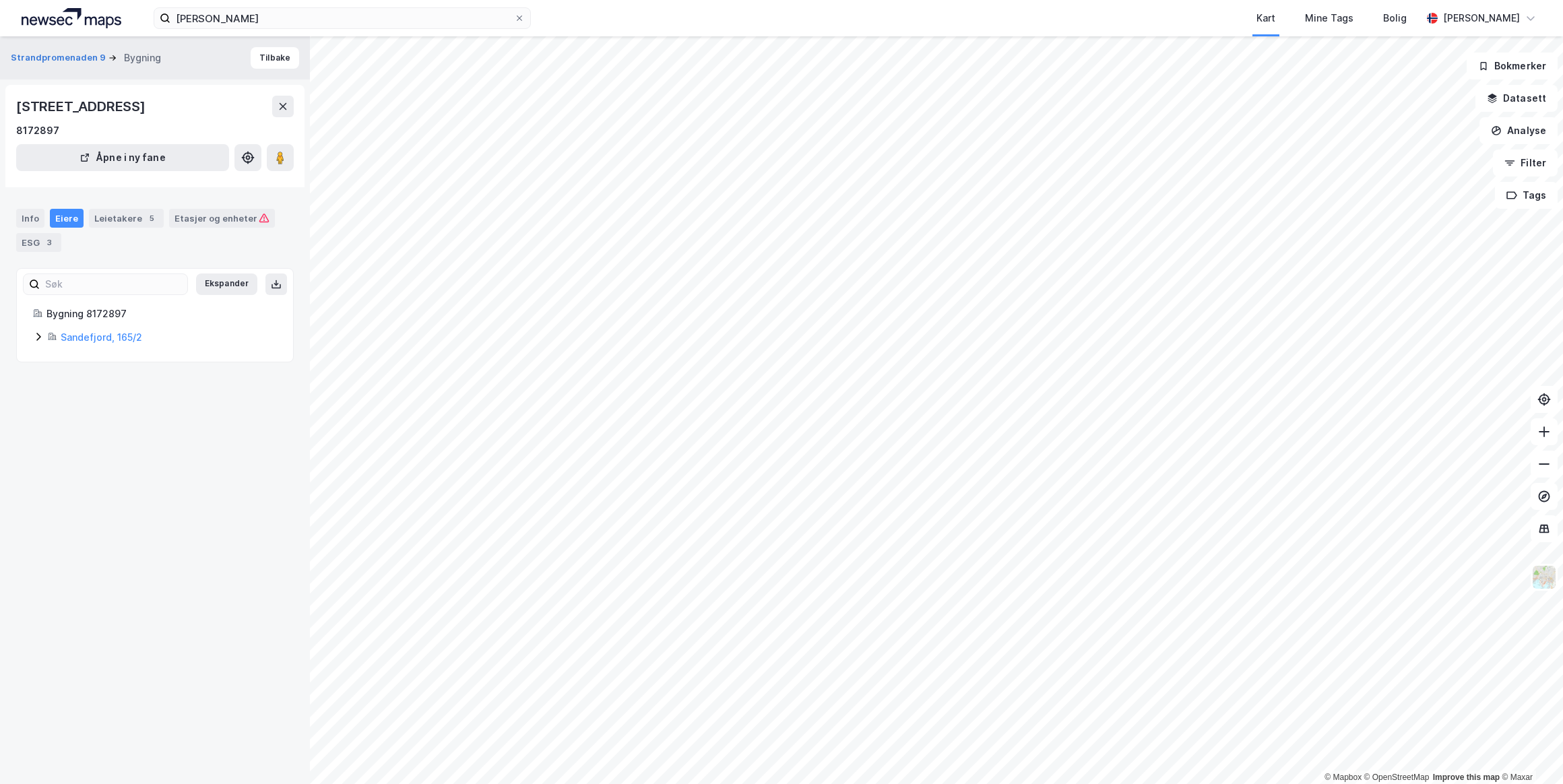
click at [86, 338] on link "Sandefjord, 165/2" at bounding box center [102, 337] width 82 height 12
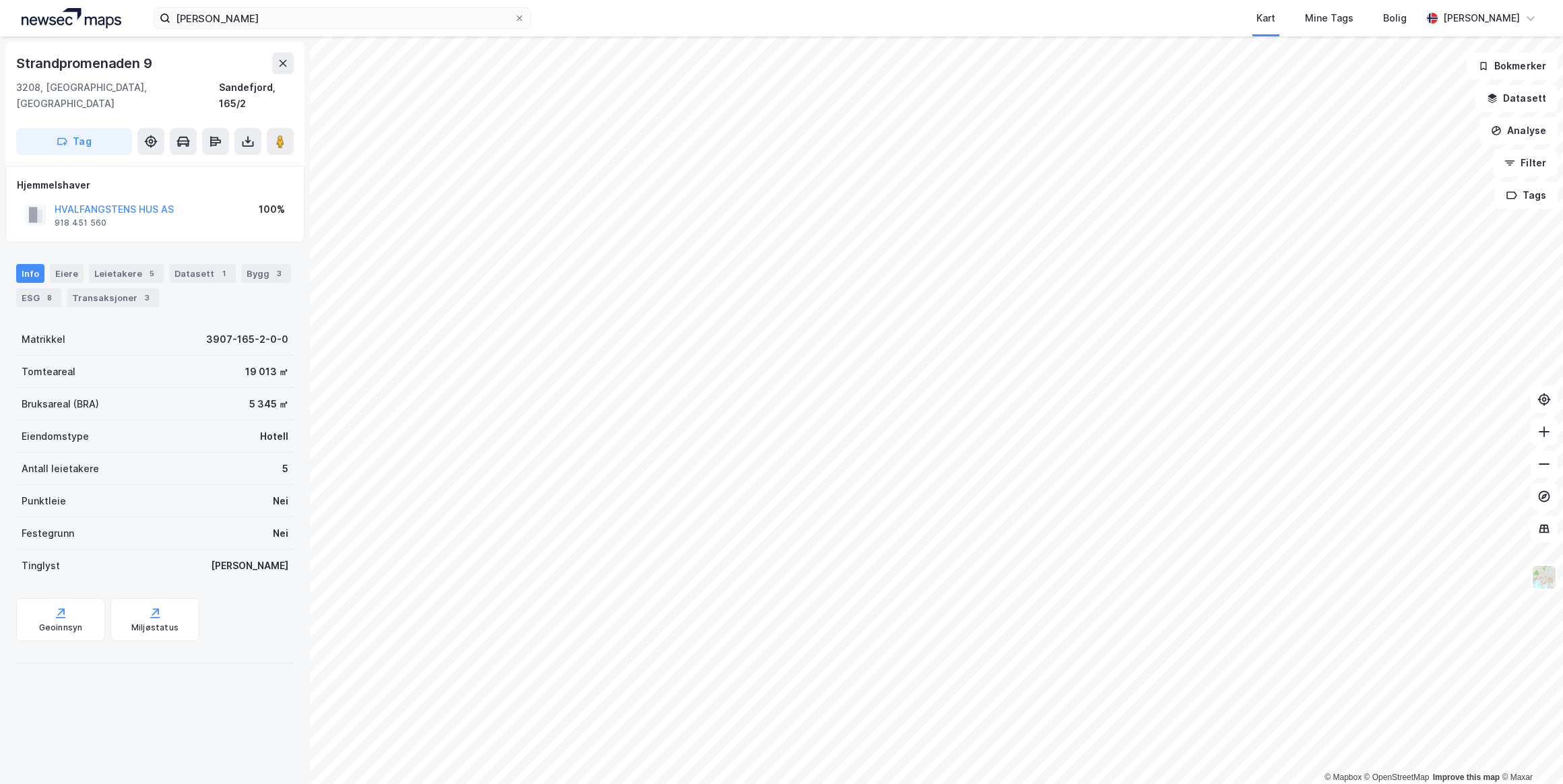
click at [0, 0] on button "HVALFANGSTENS HUS AS" at bounding box center [0, 0] width 0 height 0
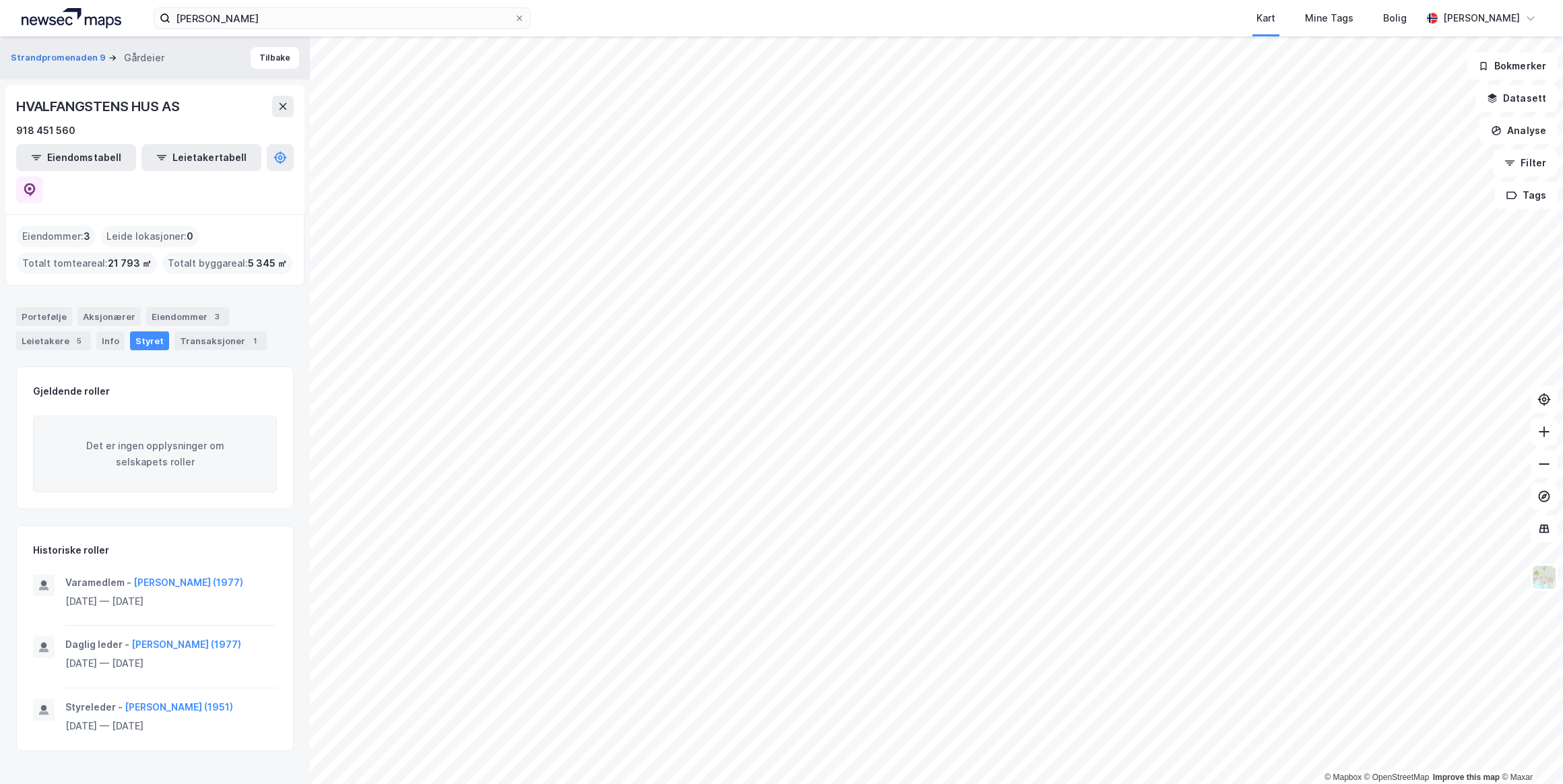
click at [193, 331] on div "Transaksjoner 1" at bounding box center [220, 340] width 92 height 19
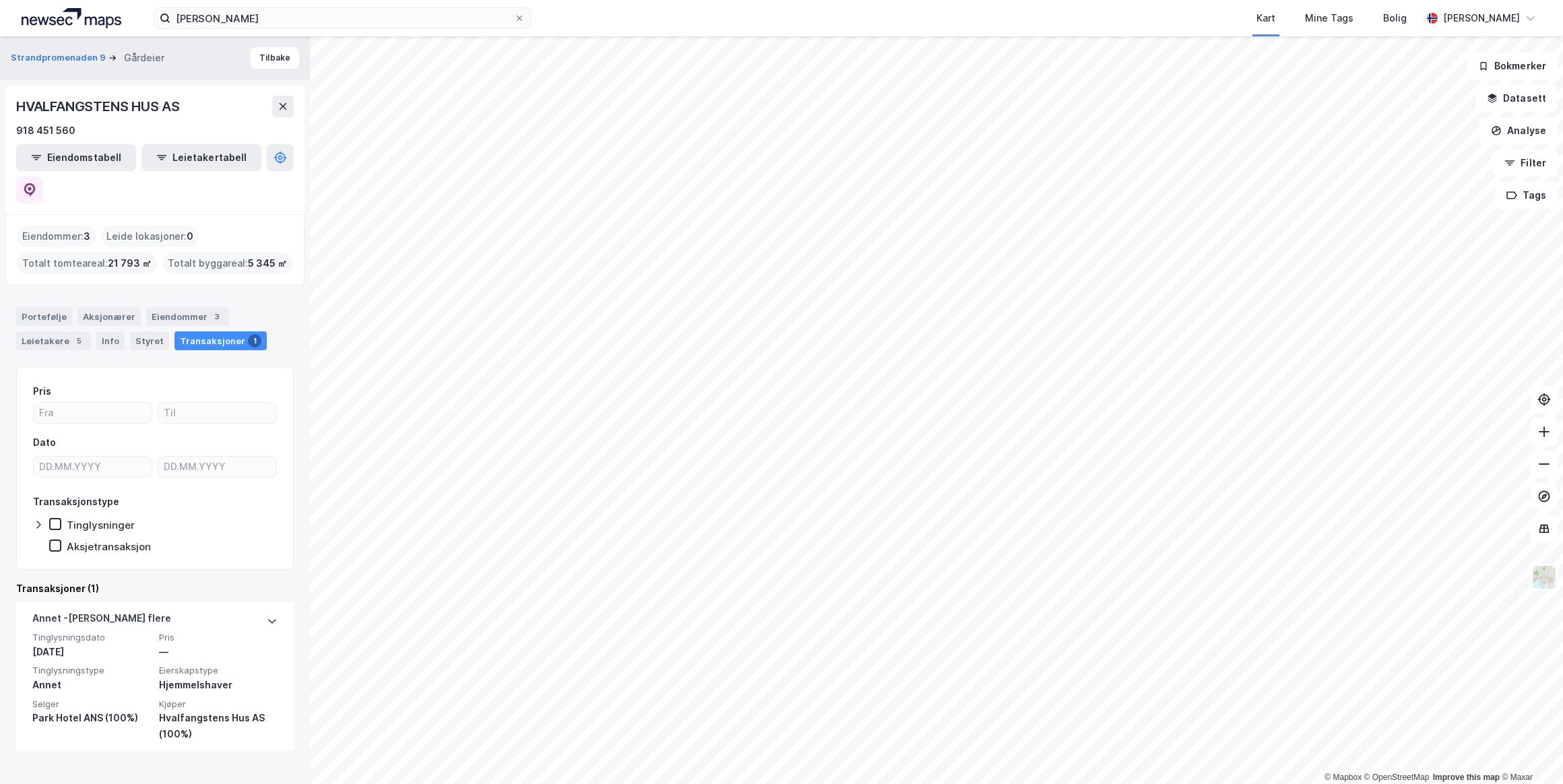
click at [143, 331] on div "Styret" at bounding box center [149, 340] width 39 height 19
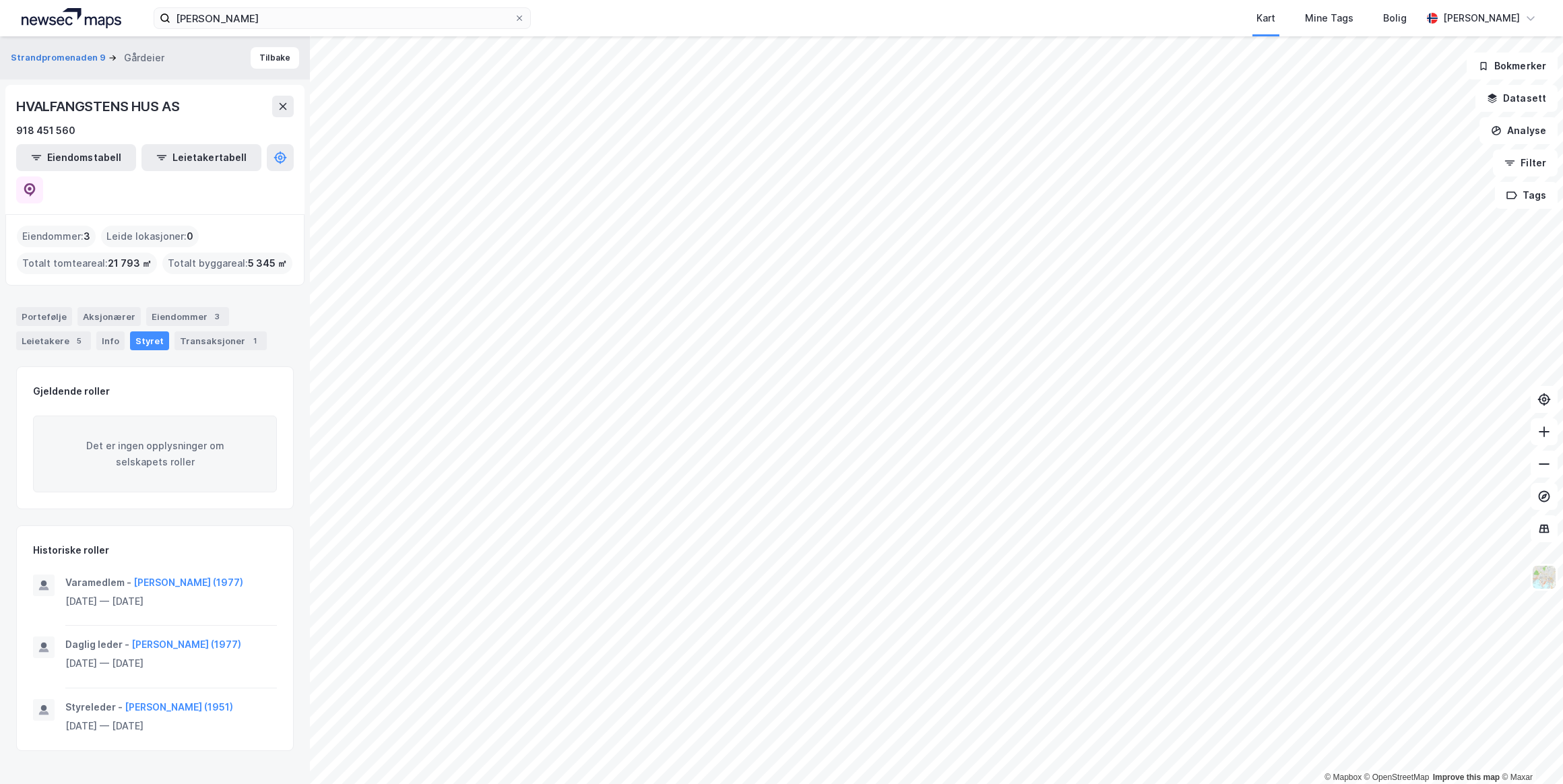
click at [108, 331] on div "Info" at bounding box center [110, 340] width 28 height 19
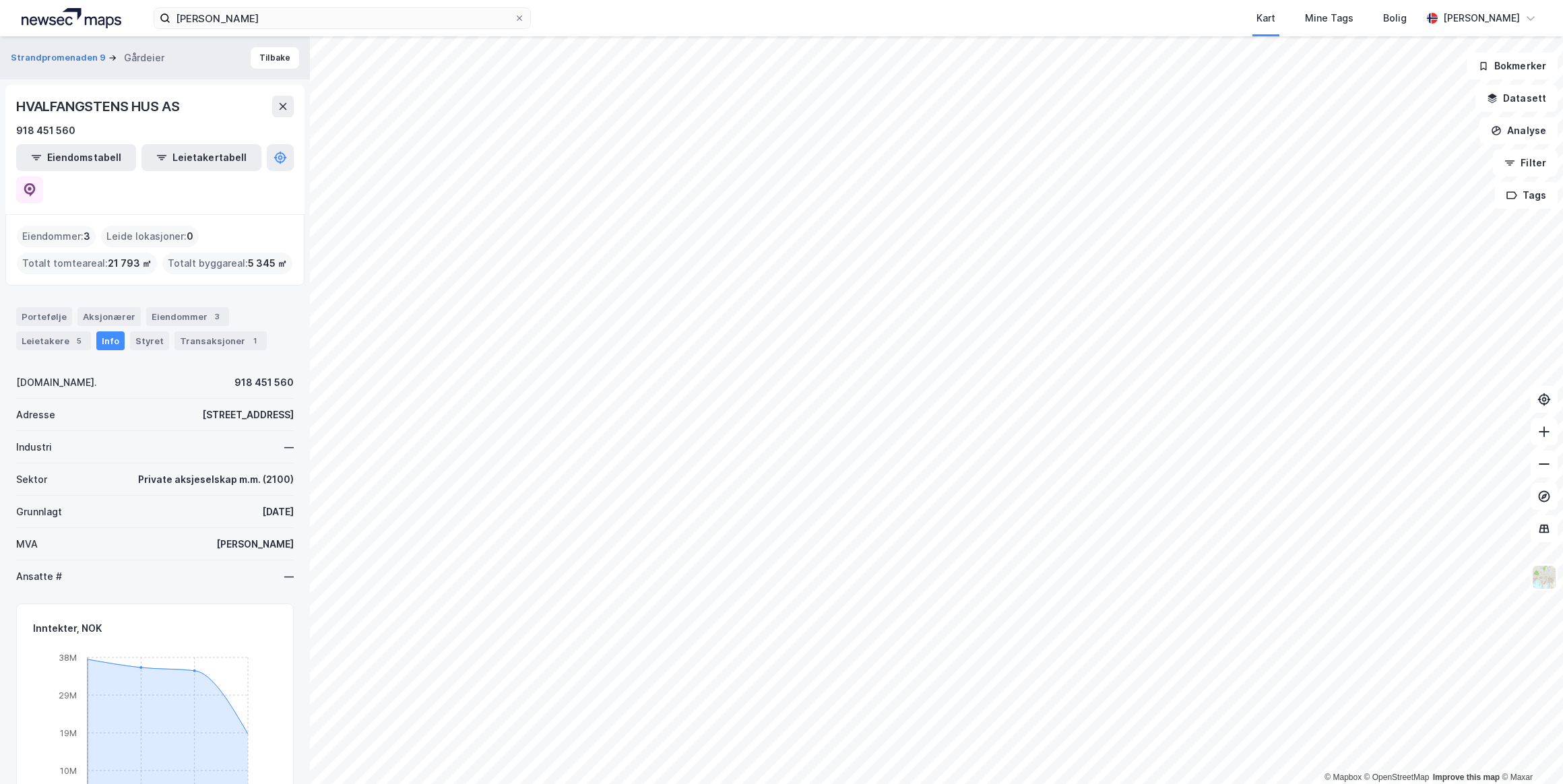
click at [45, 331] on div "Leietakere 5" at bounding box center [53, 340] width 75 height 19
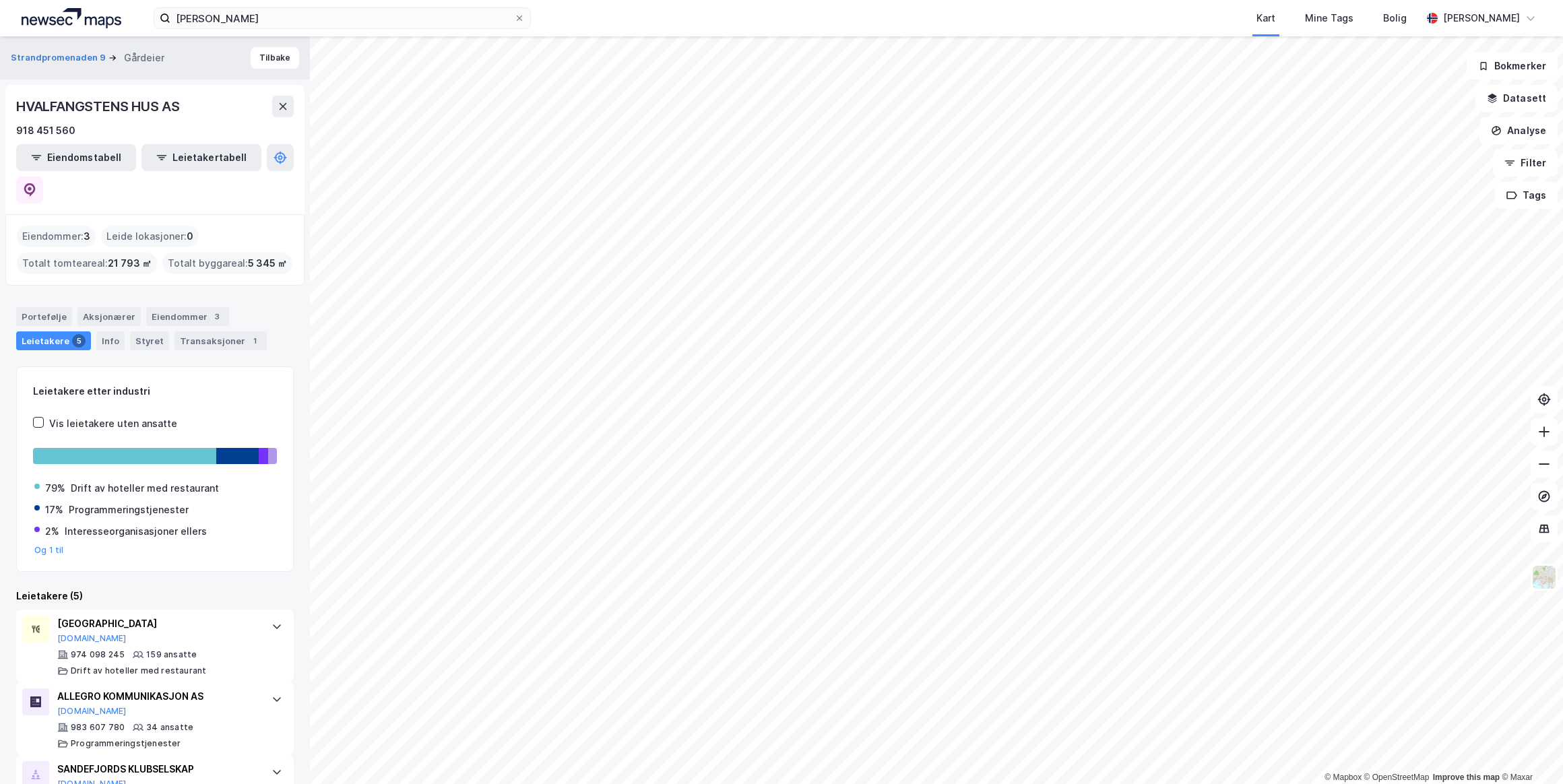
click at [140, 331] on div "Styret" at bounding box center [149, 340] width 39 height 19
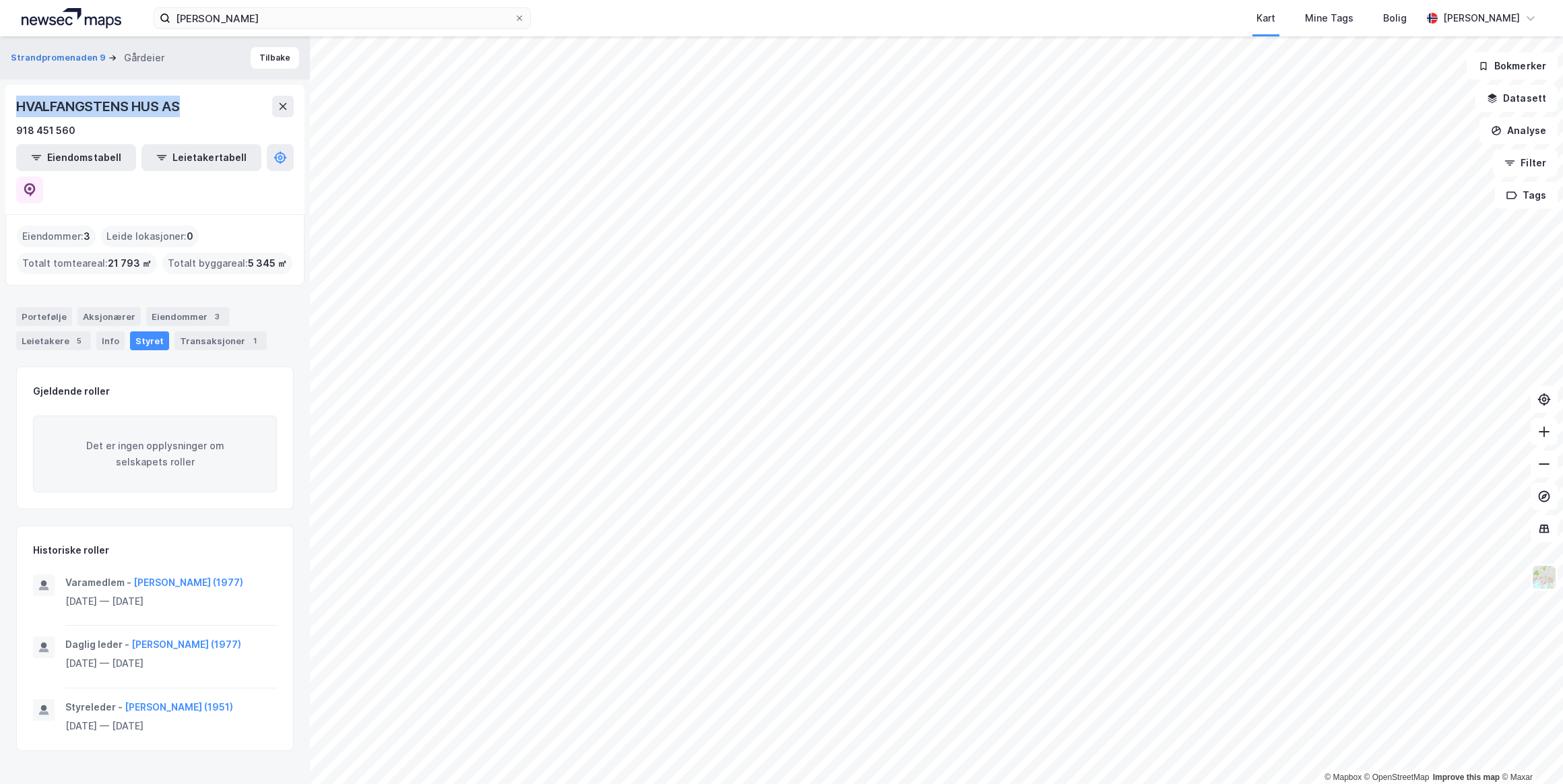
drag, startPoint x: 187, startPoint y: 105, endPoint x: 16, endPoint y: 102, distance: 171.0
click at [16, 102] on div "HVALFANGSTENS HUS AS" at bounding box center [99, 106] width 167 height 21
drag, startPoint x: 15, startPoint y: 102, endPoint x: 80, endPoint y: 101, distance: 65.0
copy div "HVALFANGSTENS HUS AS"
click at [286, 108] on icon at bounding box center [283, 106] width 11 height 11
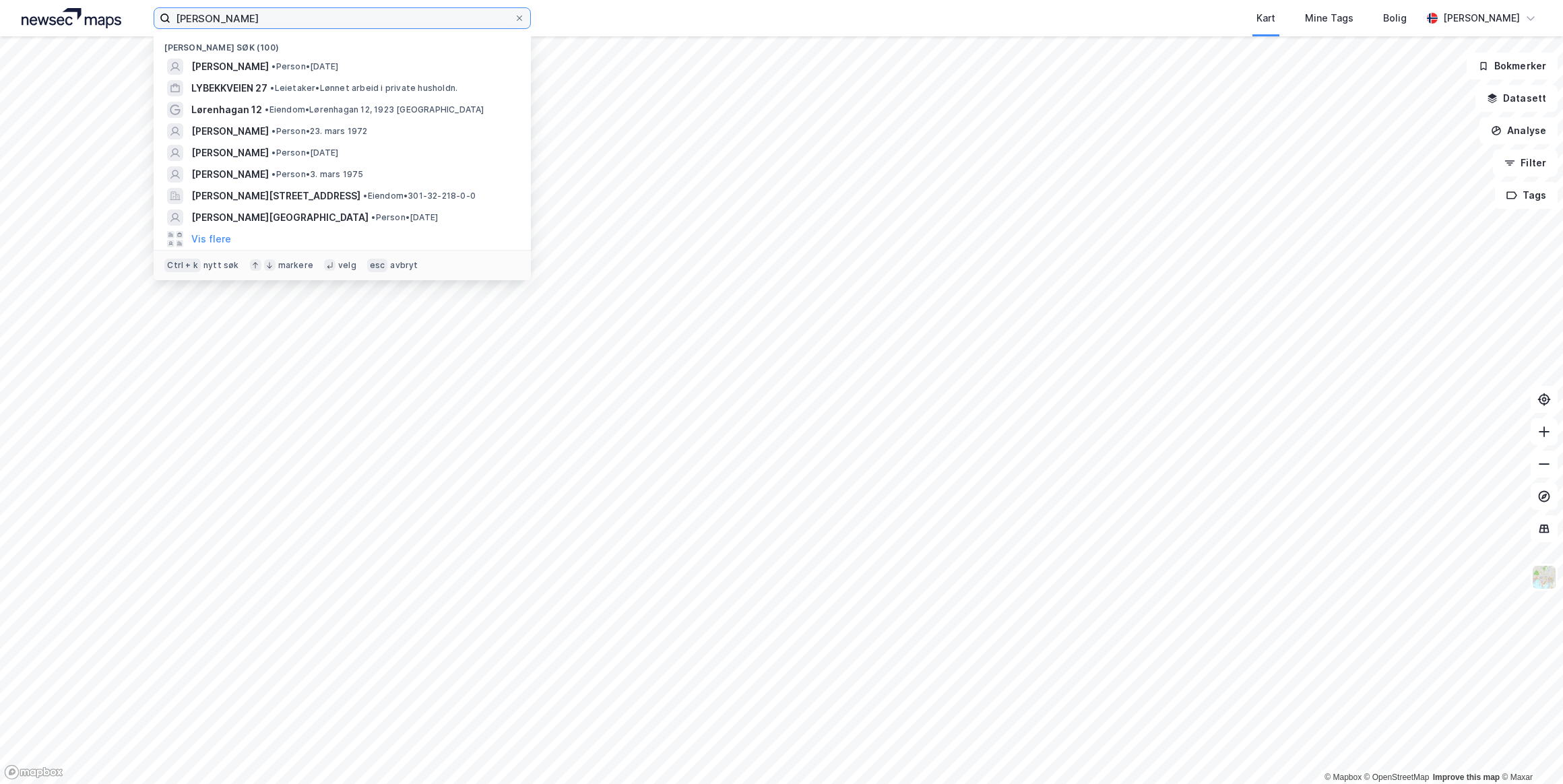
drag, startPoint x: 357, startPoint y: 13, endPoint x: -3, endPoint y: 19, distance: 360.0
click at [0, 19] on html "[PERSON_NAME] Nylige søk (100) [PERSON_NAME] • Person • [DATE] LYBEKKVEIEN 27 •…" at bounding box center [782, 392] width 1563 height 784
paste input "Hvalfangstens Hus AS"
type input "Hvalfangstens Hus AS"
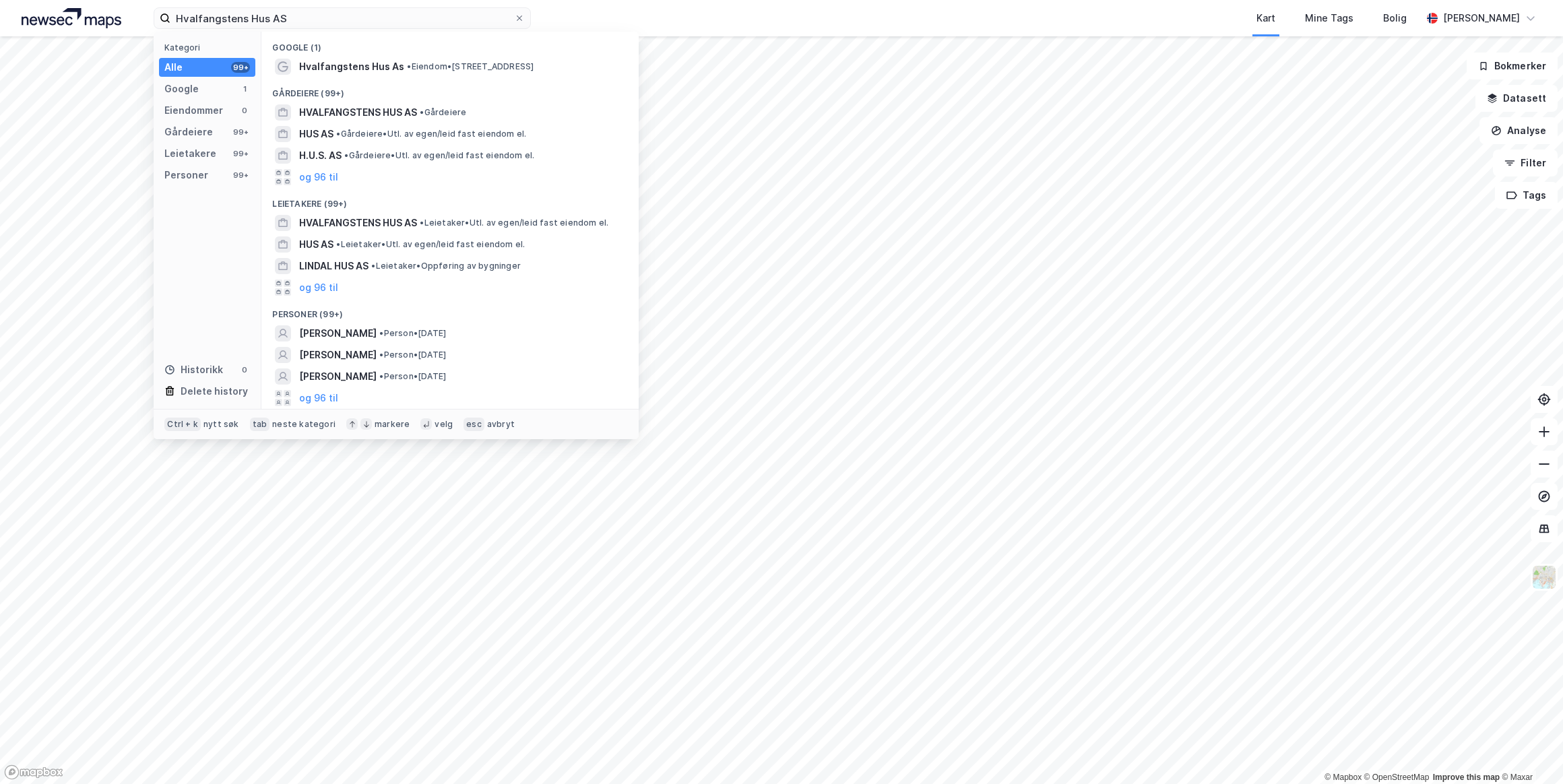
click at [369, 67] on span "Hvalfangstens Hus As" at bounding box center [352, 66] width 105 height 16
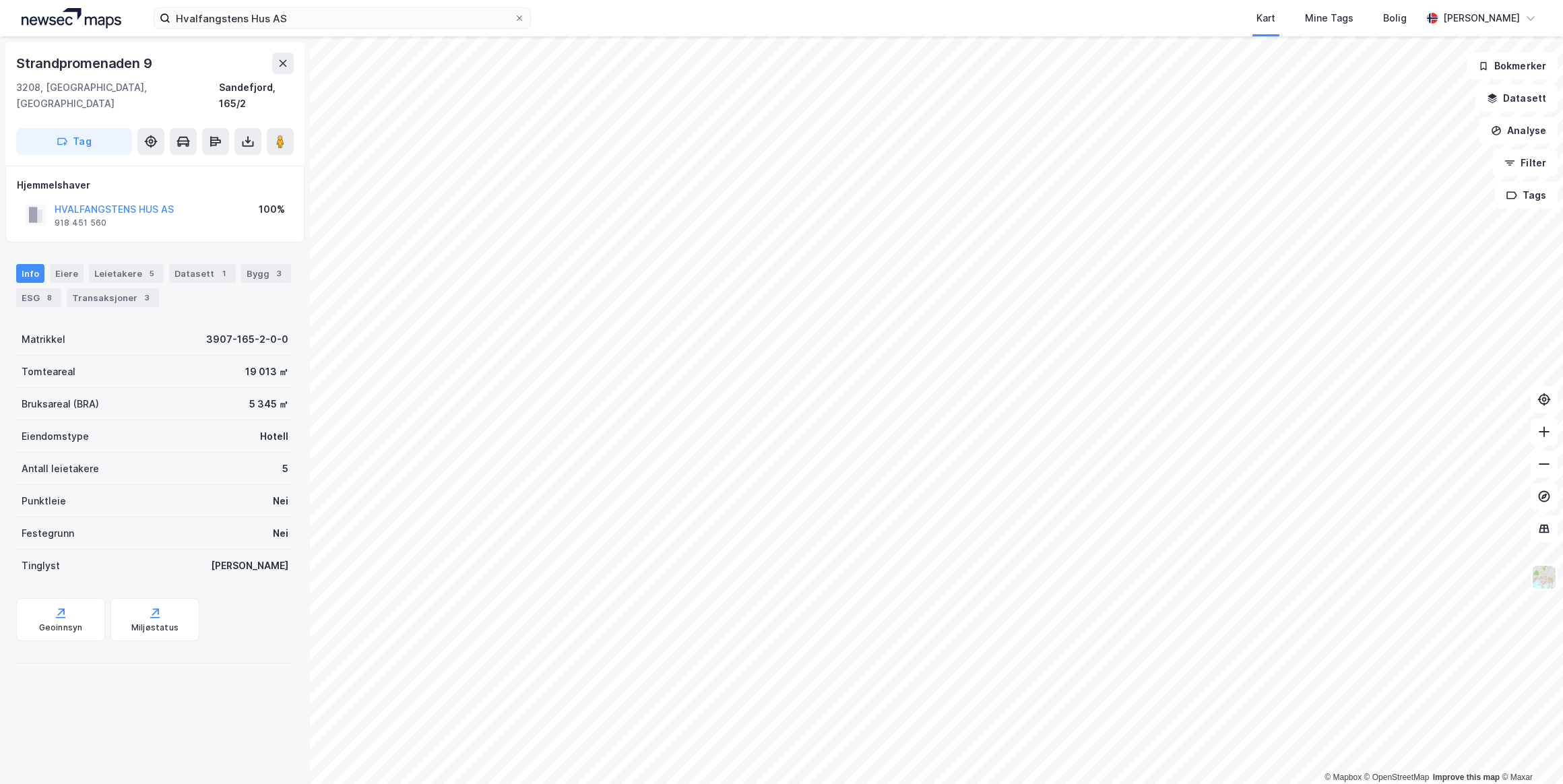
click at [112, 288] on div "Transaksjoner 3" at bounding box center [112, 297] width 92 height 19
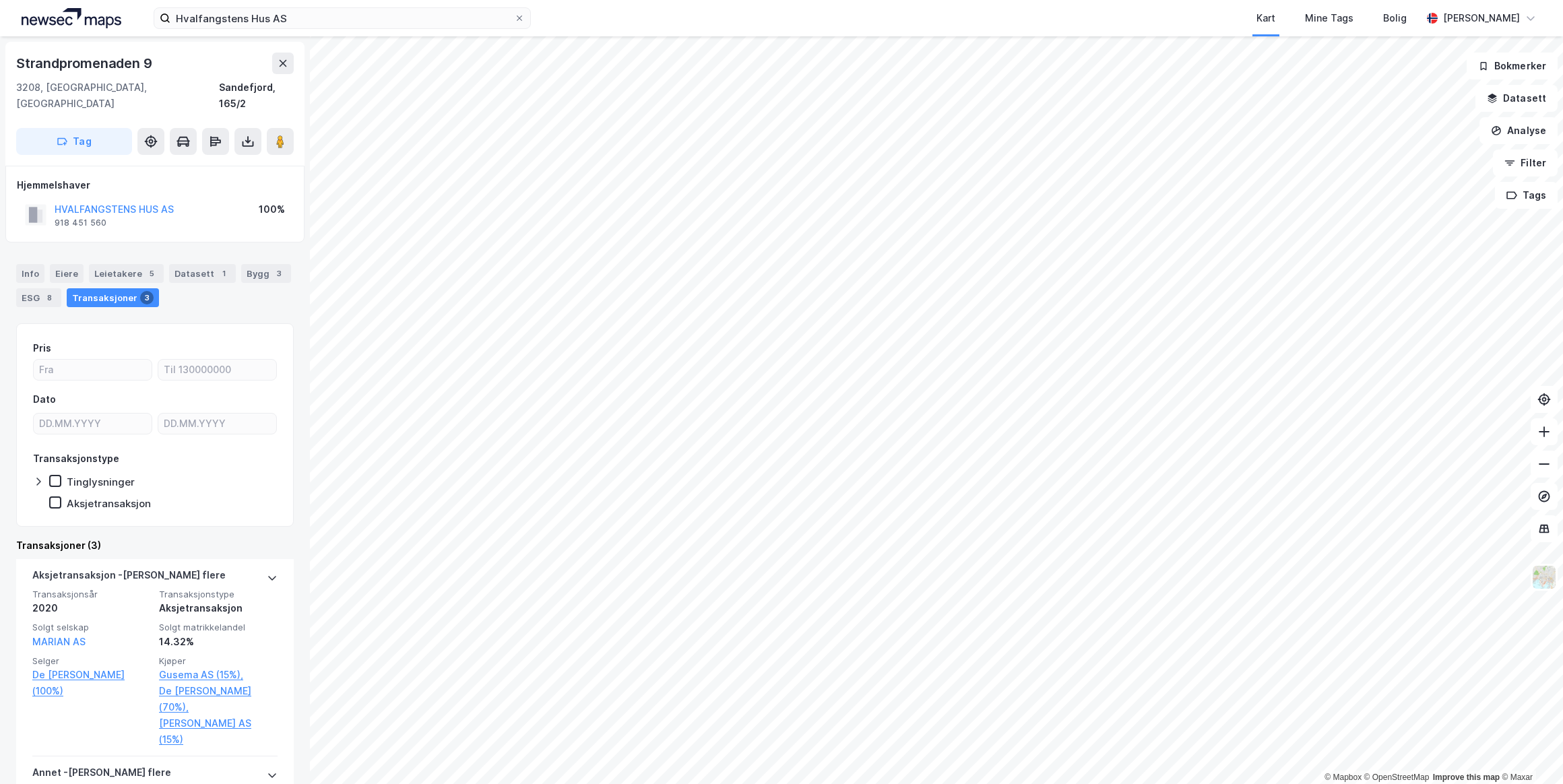
click at [0, 0] on button "HVALFANGSTENS HUS AS" at bounding box center [0, 0] width 0 height 0
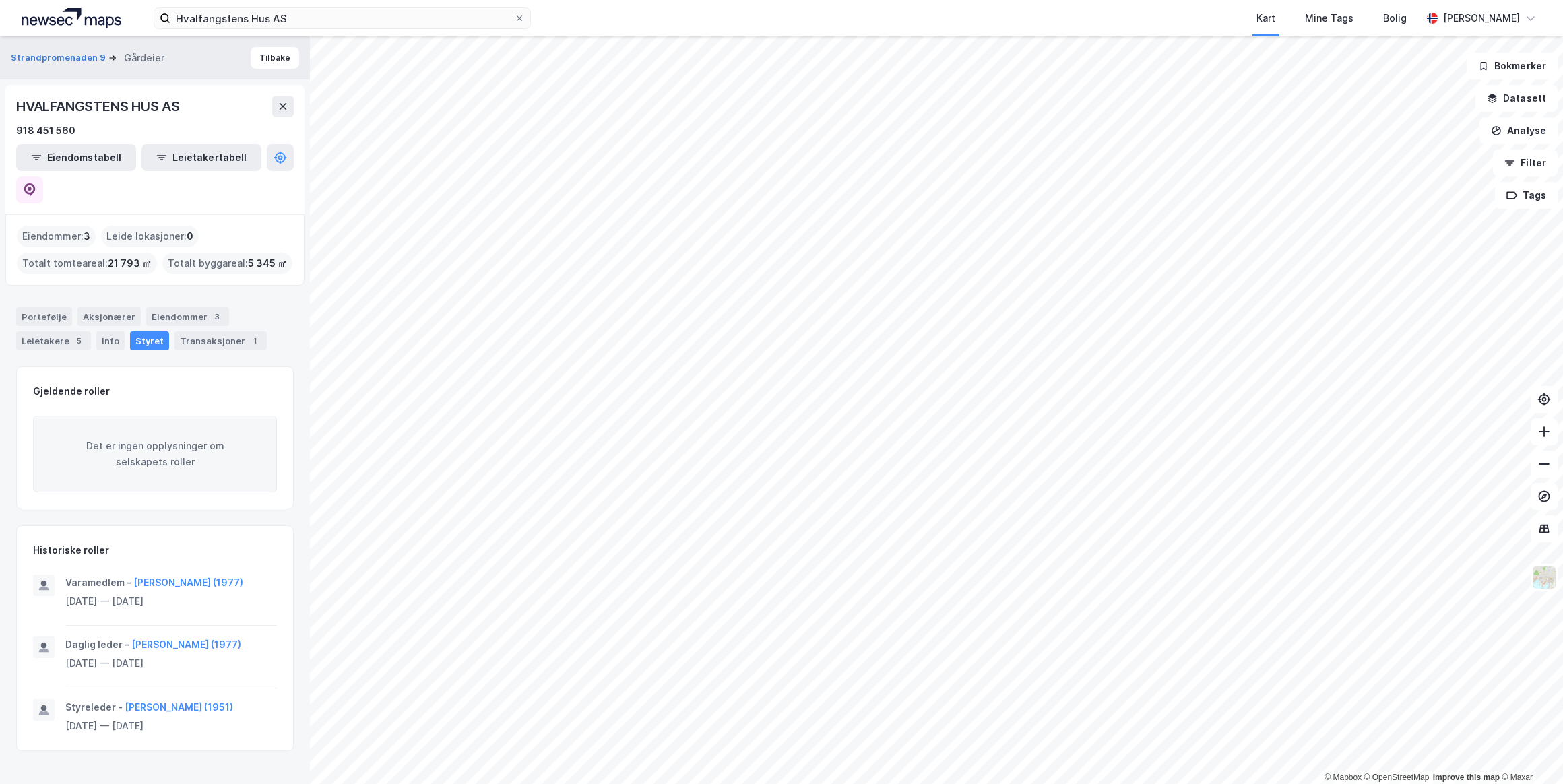
click at [37, 307] on div "Portefølje" at bounding box center [44, 316] width 56 height 19
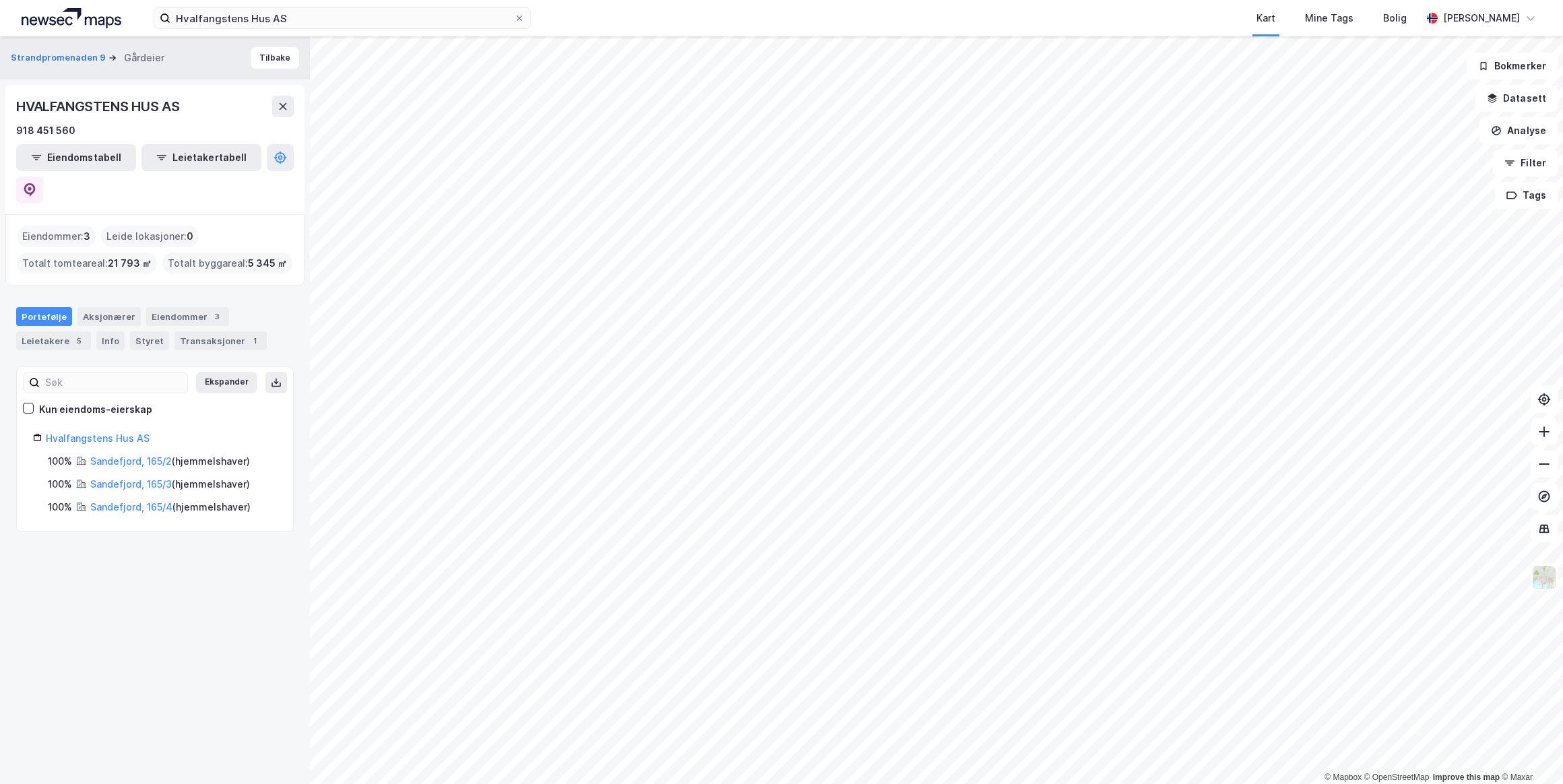
click at [39, 331] on div "Leietakere 5" at bounding box center [53, 340] width 75 height 19
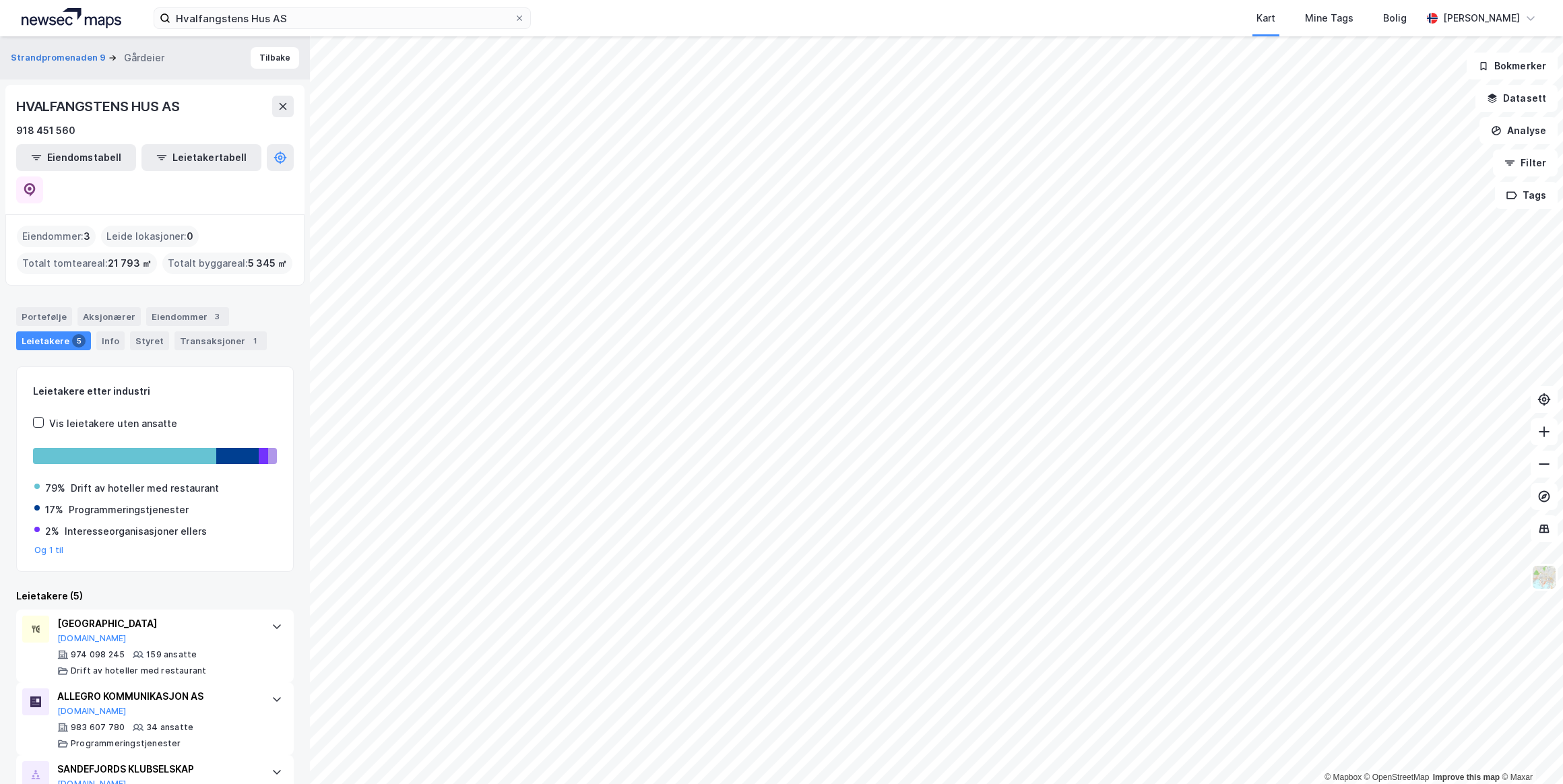
click at [108, 331] on div "Info" at bounding box center [110, 340] width 28 height 19
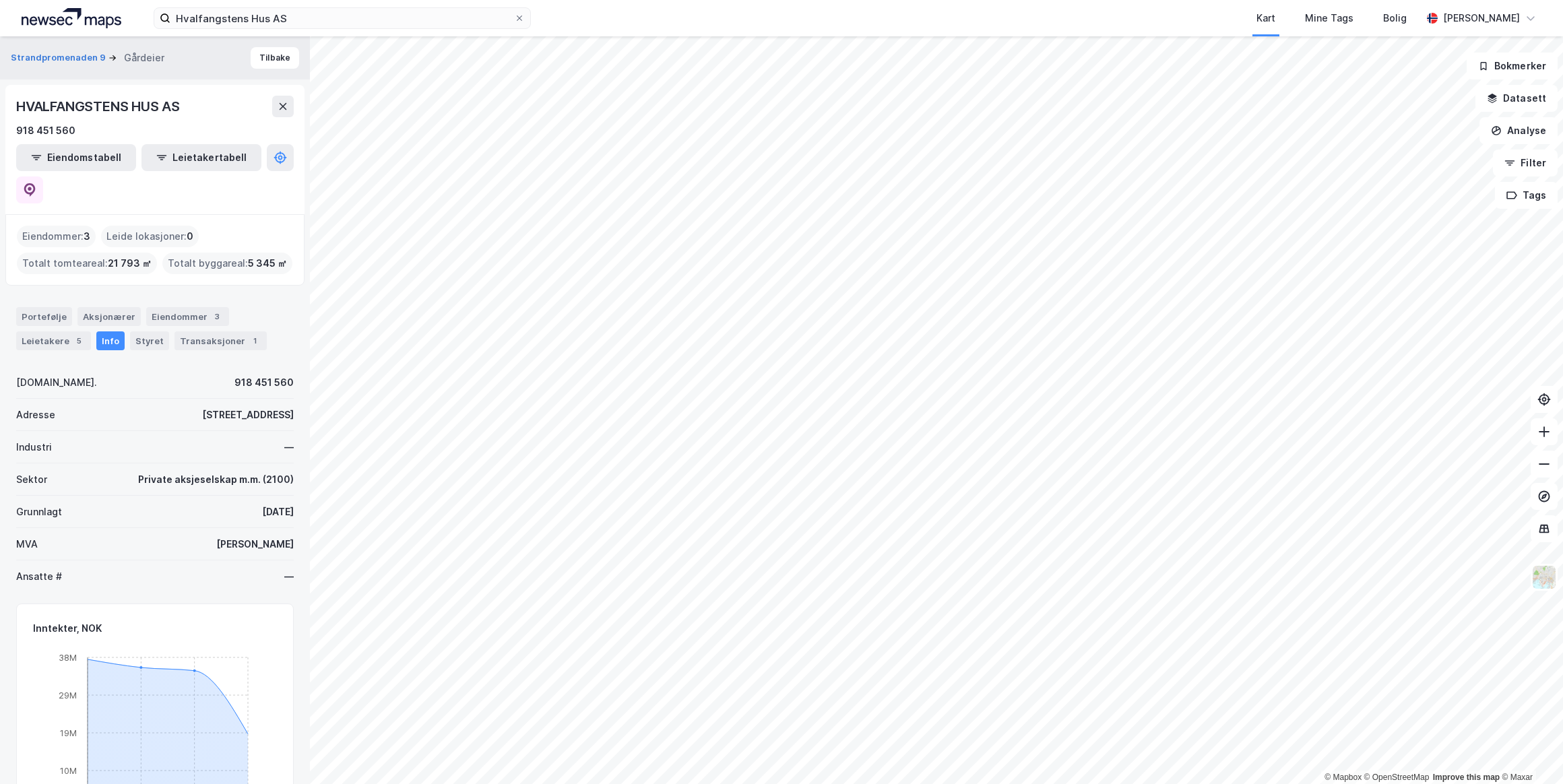
click at [58, 331] on div "Leietakere 5" at bounding box center [53, 340] width 75 height 19
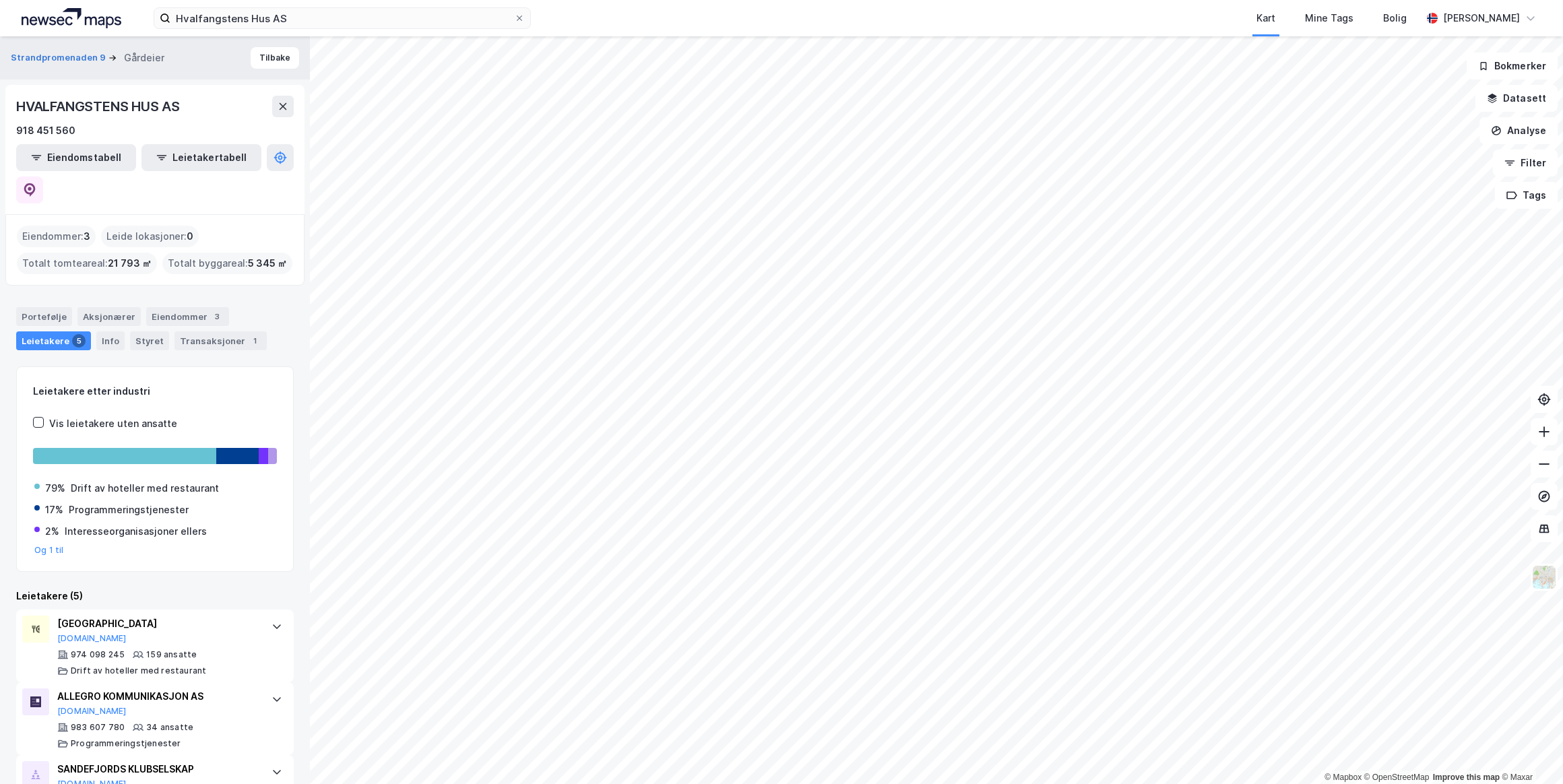
click at [100, 331] on div "Info" at bounding box center [110, 340] width 28 height 19
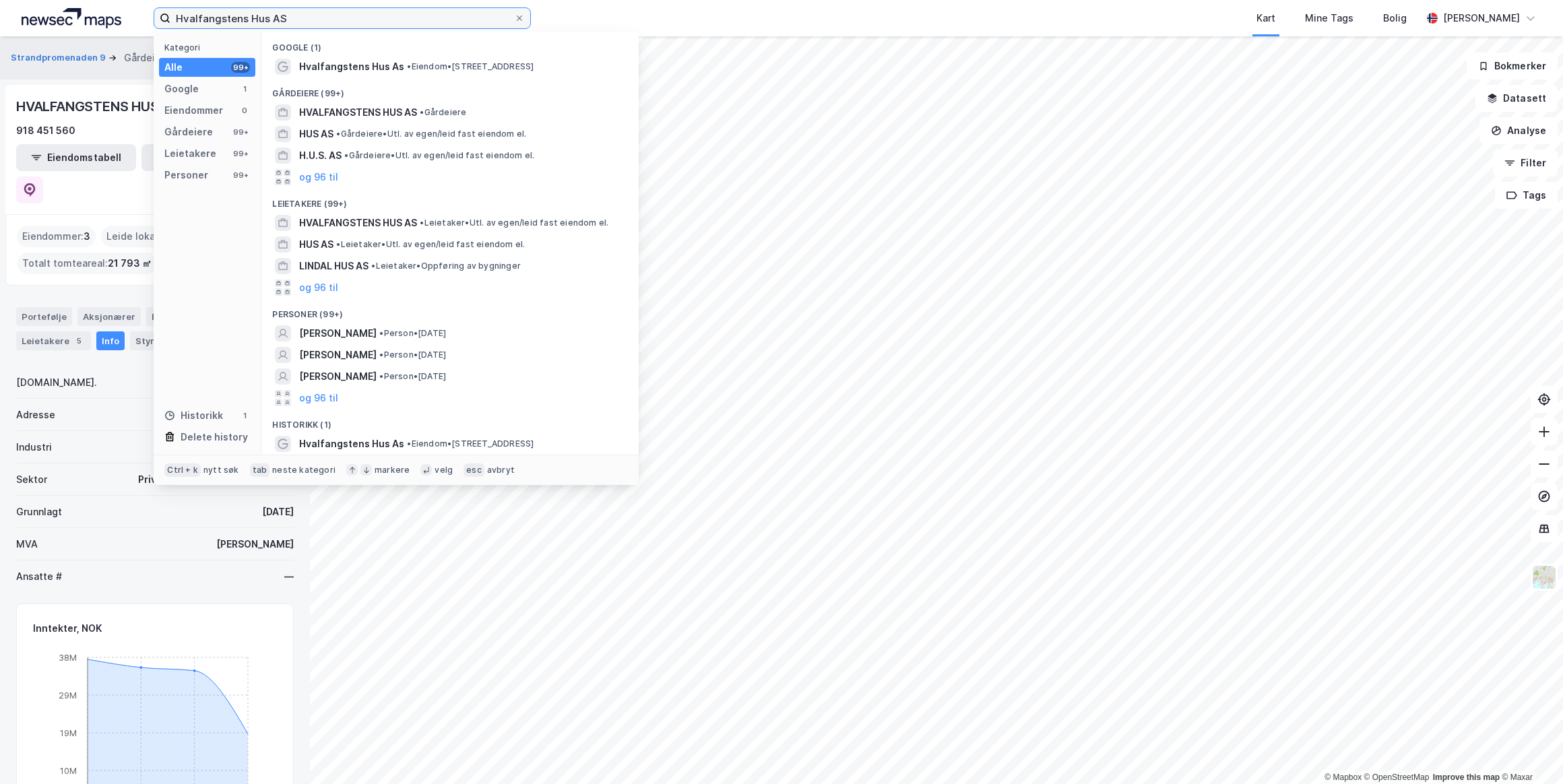
drag, startPoint x: 335, startPoint y: 19, endPoint x: 122, endPoint y: 9, distance: 213.2
click at [122, 9] on div "Hvalfangstens Hus AS Kategori Alle 99+ Google 1 Eiendommer 0 Gårdeiere 99+ Leie…" at bounding box center [782, 18] width 1563 height 37
paste input "HOTVEDTVEIEN 8A H0101"
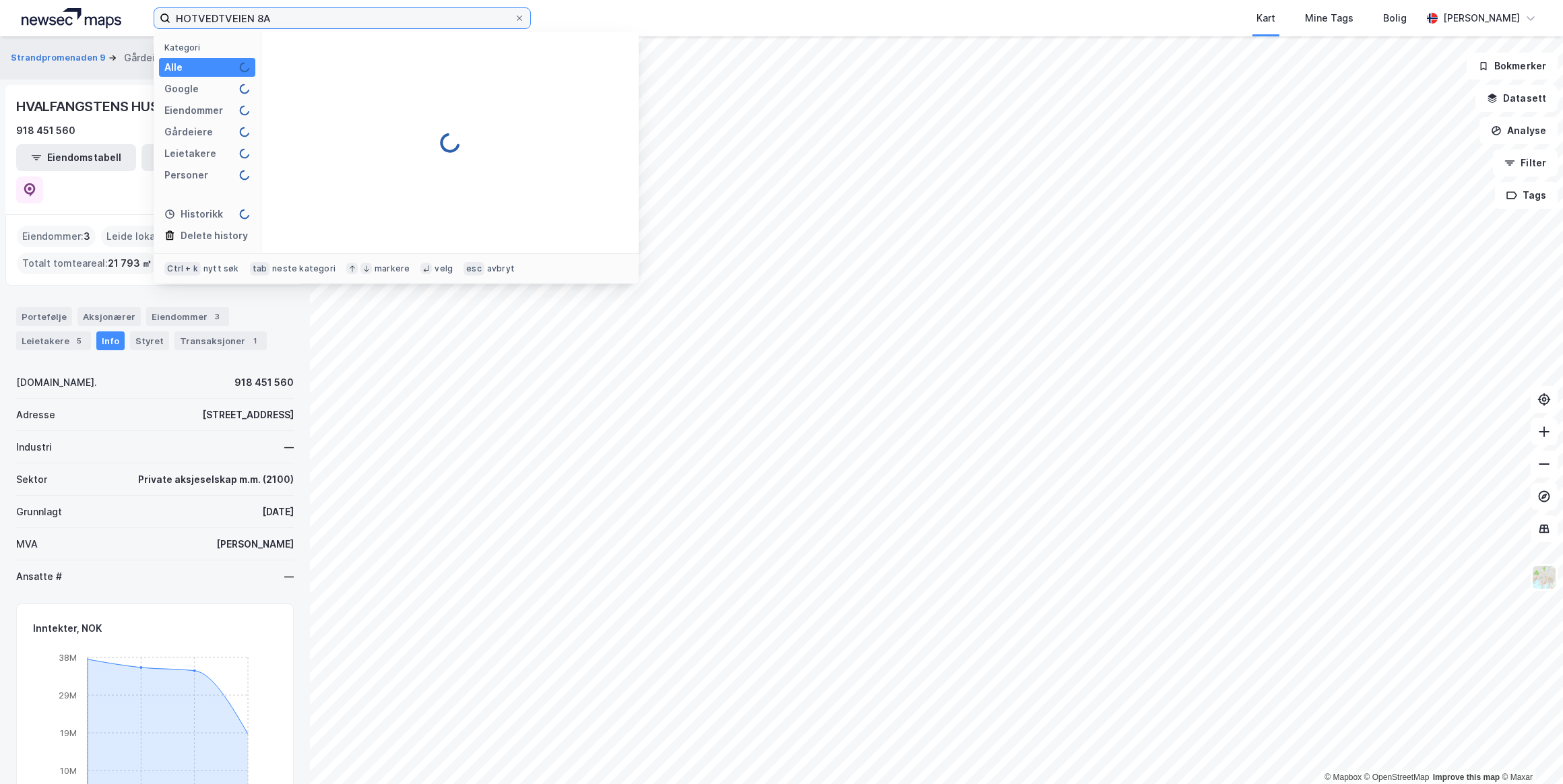
type input "HOTVEDTVEIEN 8A"
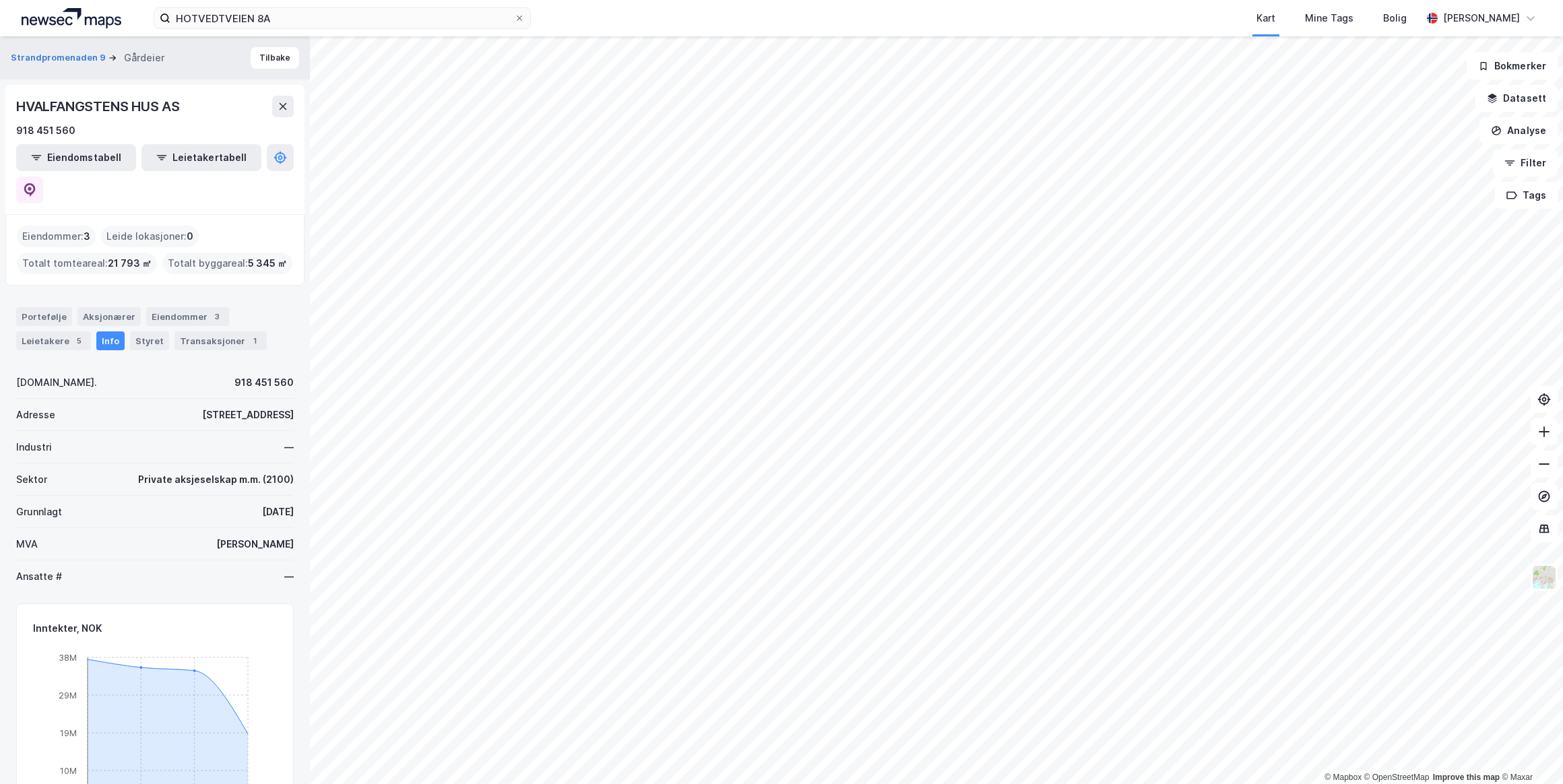
click at [121, 463] on div "Sektor Private aksjeselskap m.m. (2100)" at bounding box center [154, 479] width 277 height 32
